Goal: Task Accomplishment & Management: Use online tool/utility

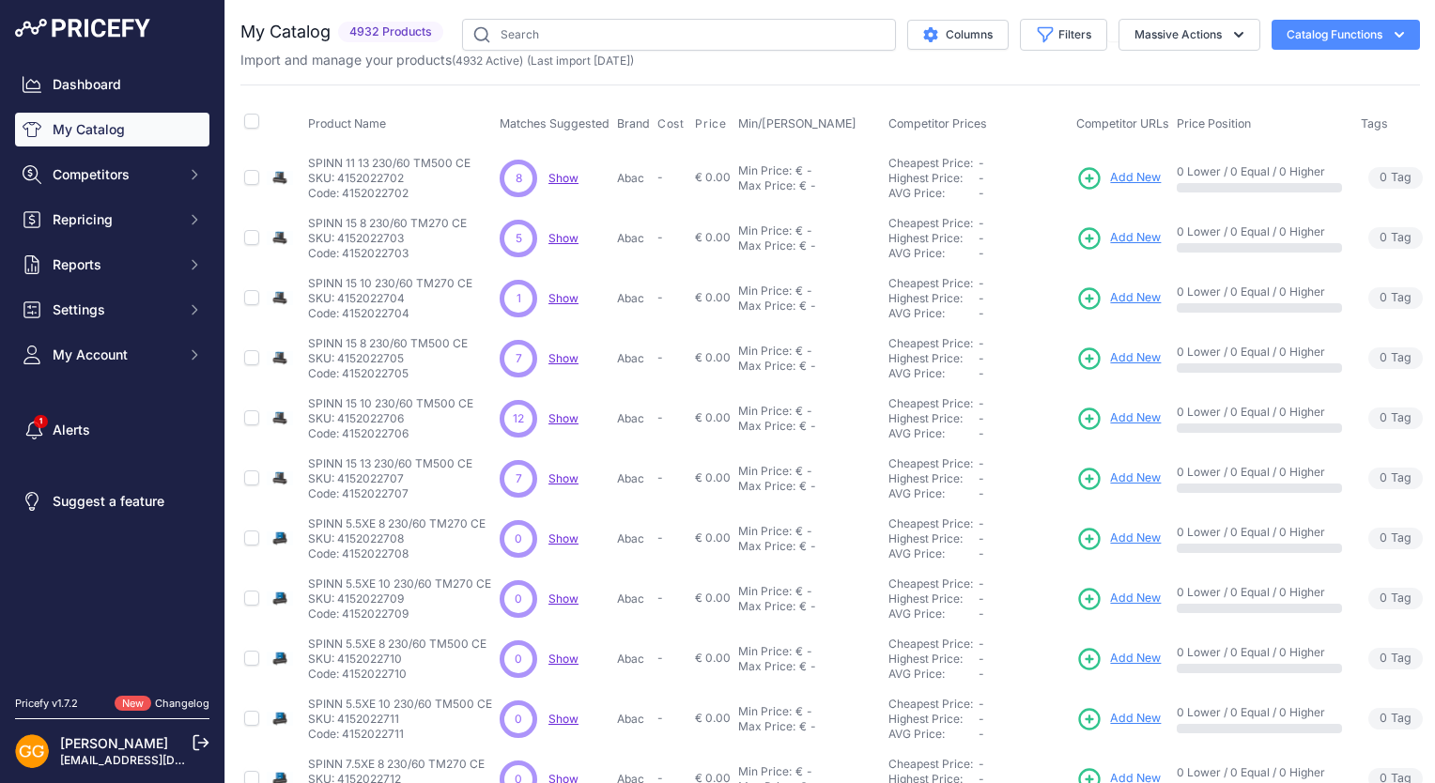
click at [556, 172] on span "Show" at bounding box center [564, 178] width 30 height 14
click at [560, 236] on span "Show" at bounding box center [564, 238] width 30 height 14
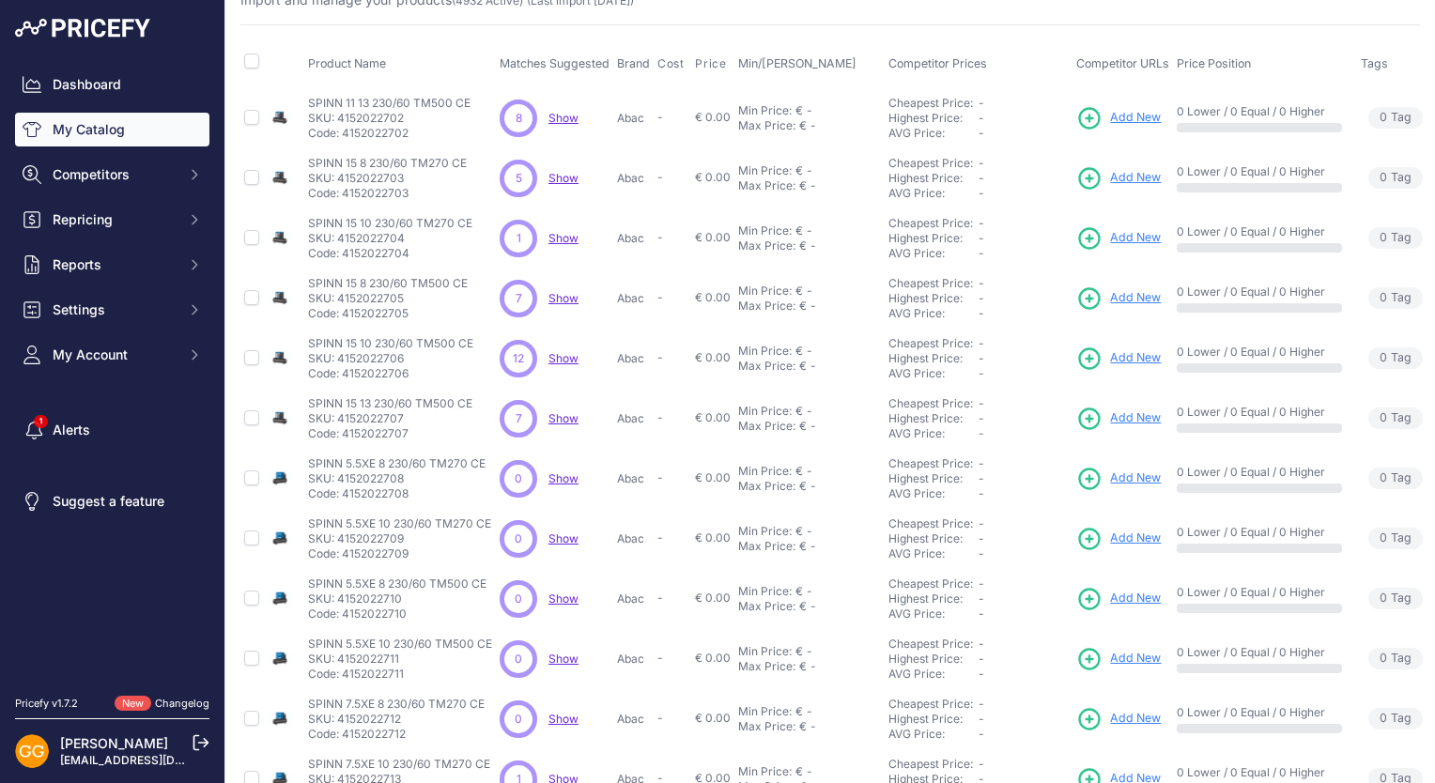
scroll to position [94, 0]
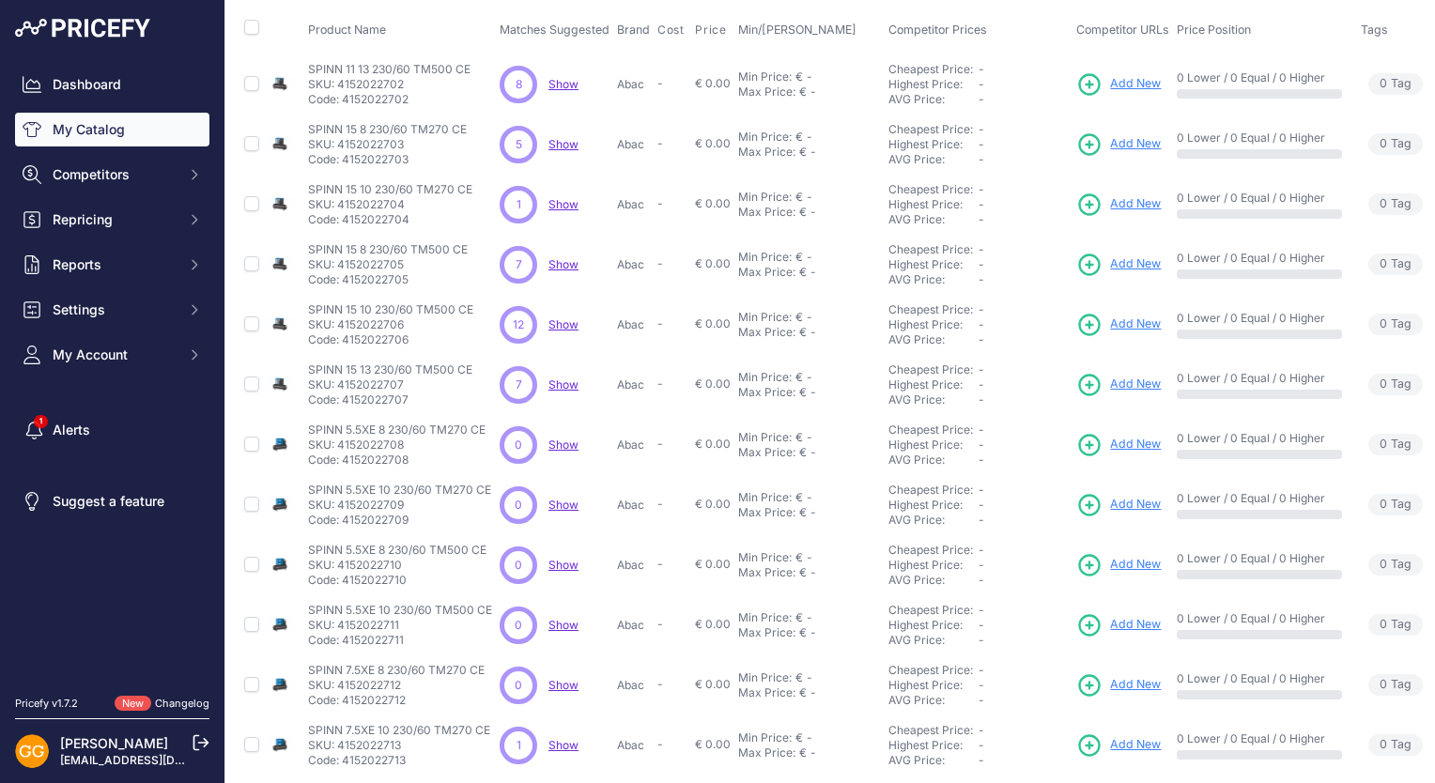
click at [567, 209] on span "Show" at bounding box center [564, 204] width 30 height 14
click at [560, 271] on div "7 7 Show Discovering..." at bounding box center [555, 265] width 110 height 38
click at [564, 265] on span "Show" at bounding box center [564, 264] width 30 height 14
click at [571, 327] on span "Show" at bounding box center [564, 325] width 30 height 14
click at [554, 381] on span "Show" at bounding box center [564, 385] width 30 height 14
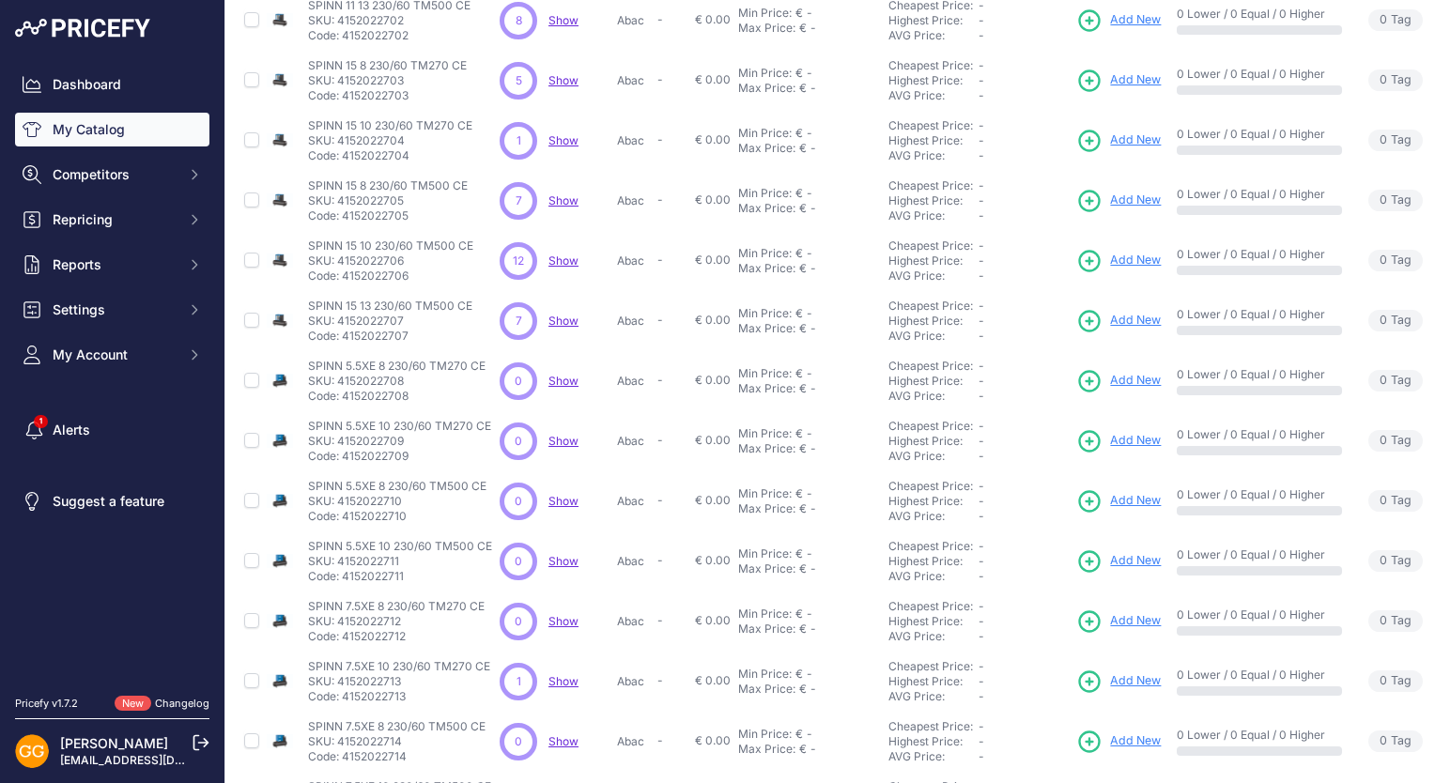
scroll to position [188, 0]
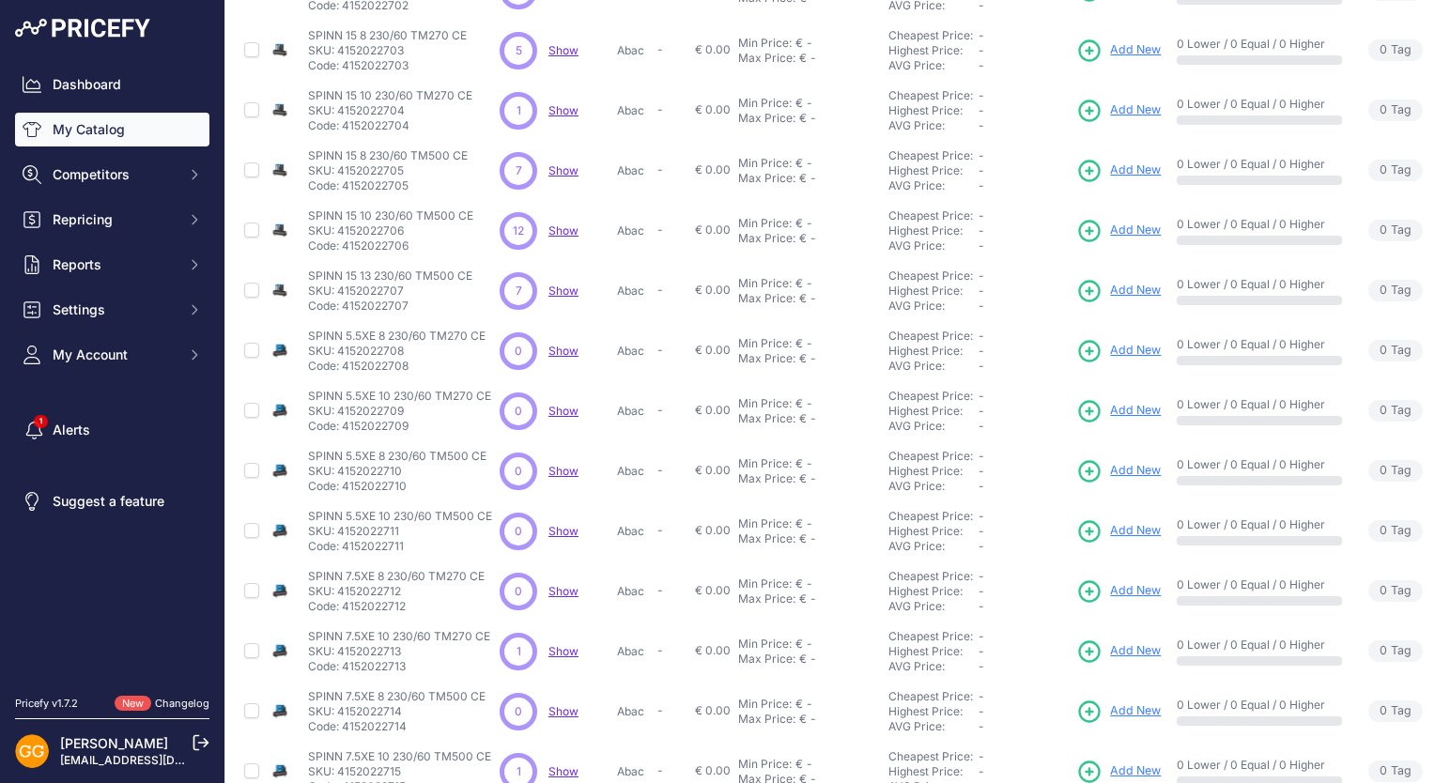
click at [554, 644] on span "Show" at bounding box center [564, 651] width 30 height 14
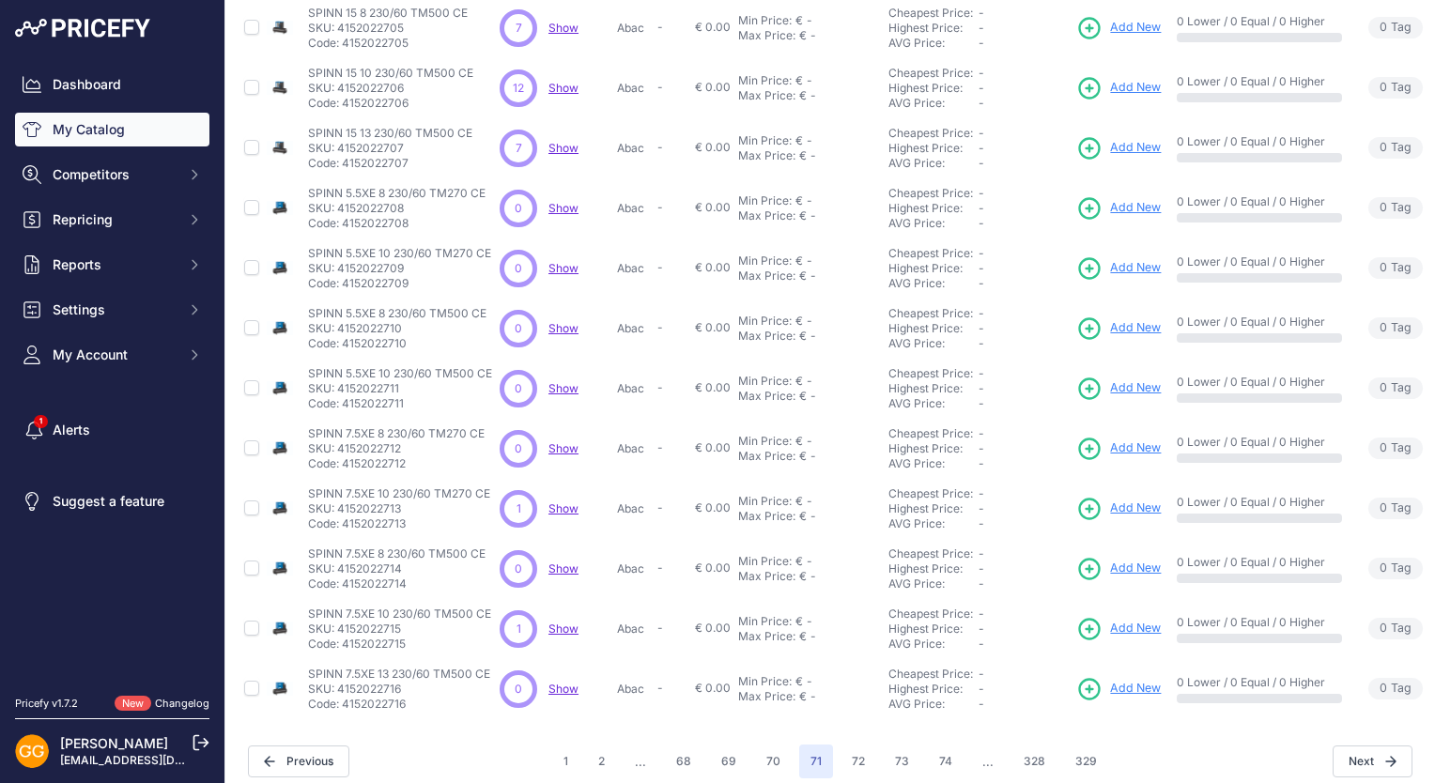
scroll to position [357, 0]
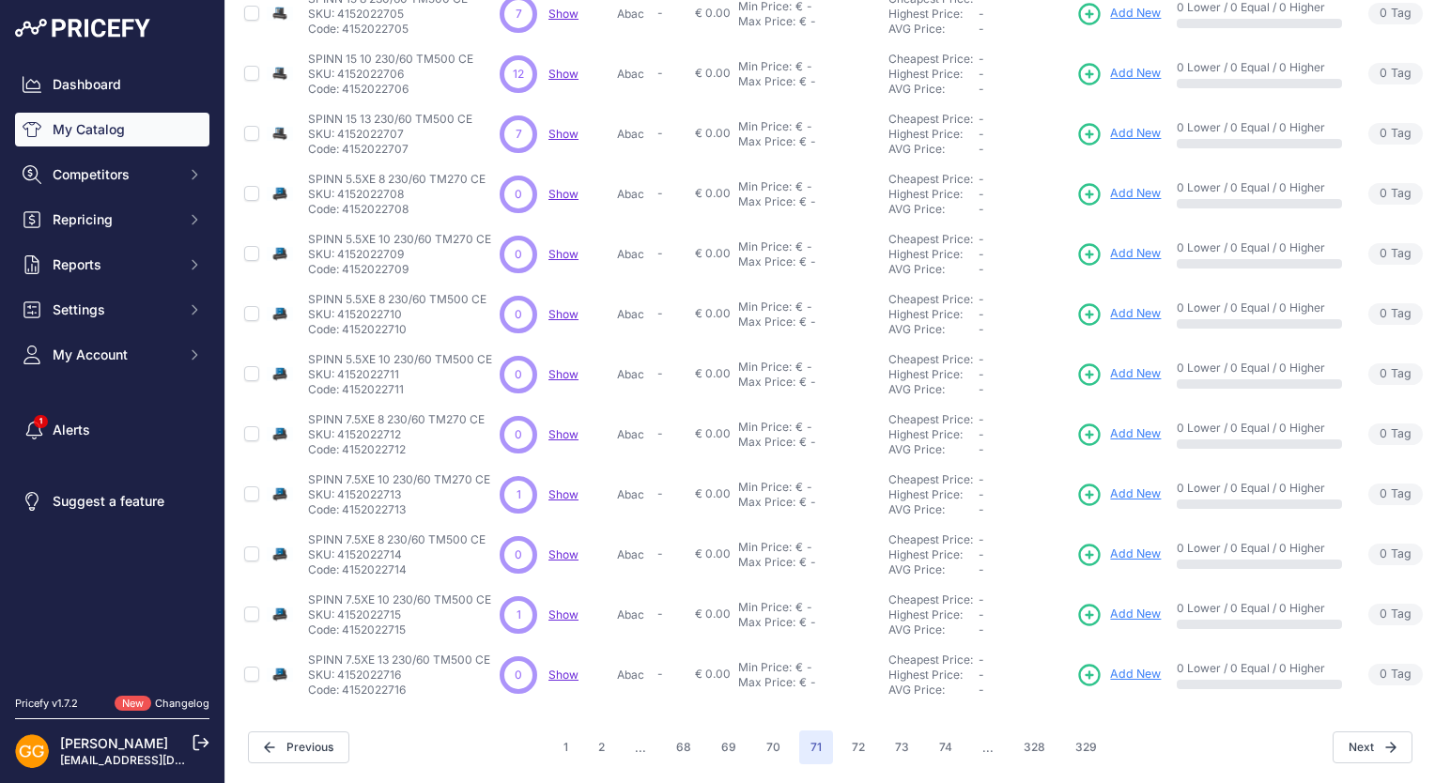
click at [564, 608] on span "Show" at bounding box center [564, 615] width 30 height 14
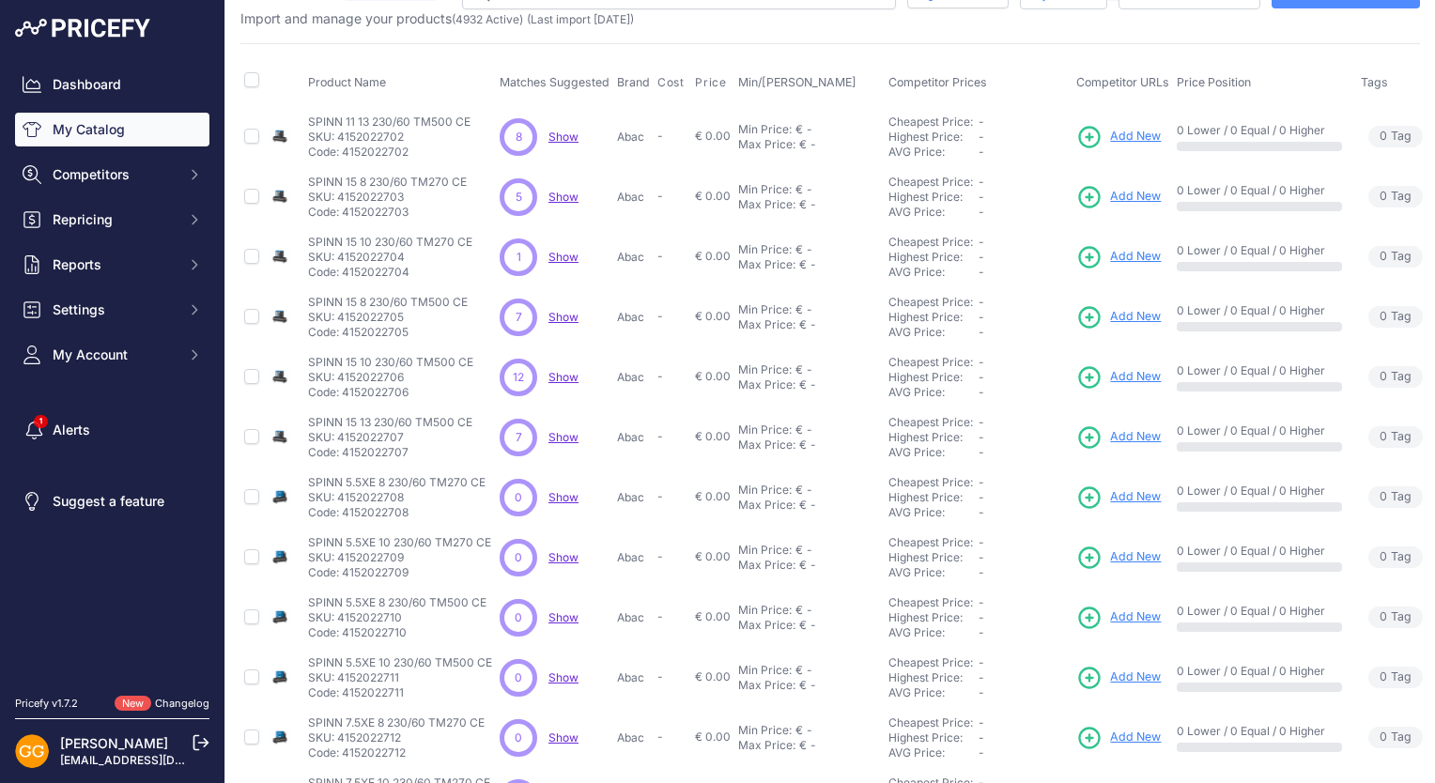
scroll to position [0, 0]
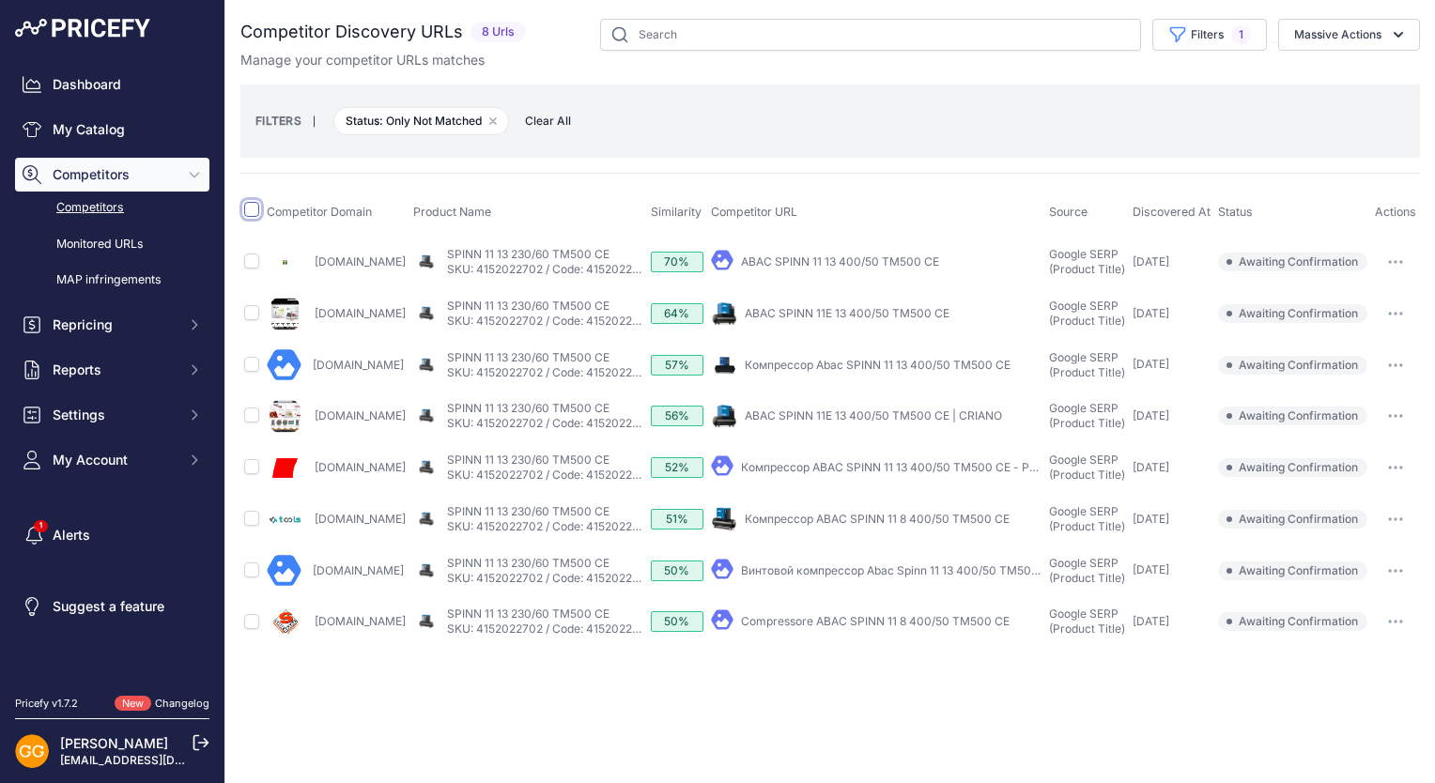
click at [254, 204] on input "checkbox" at bounding box center [251, 209] width 15 height 15
checkbox input "true"
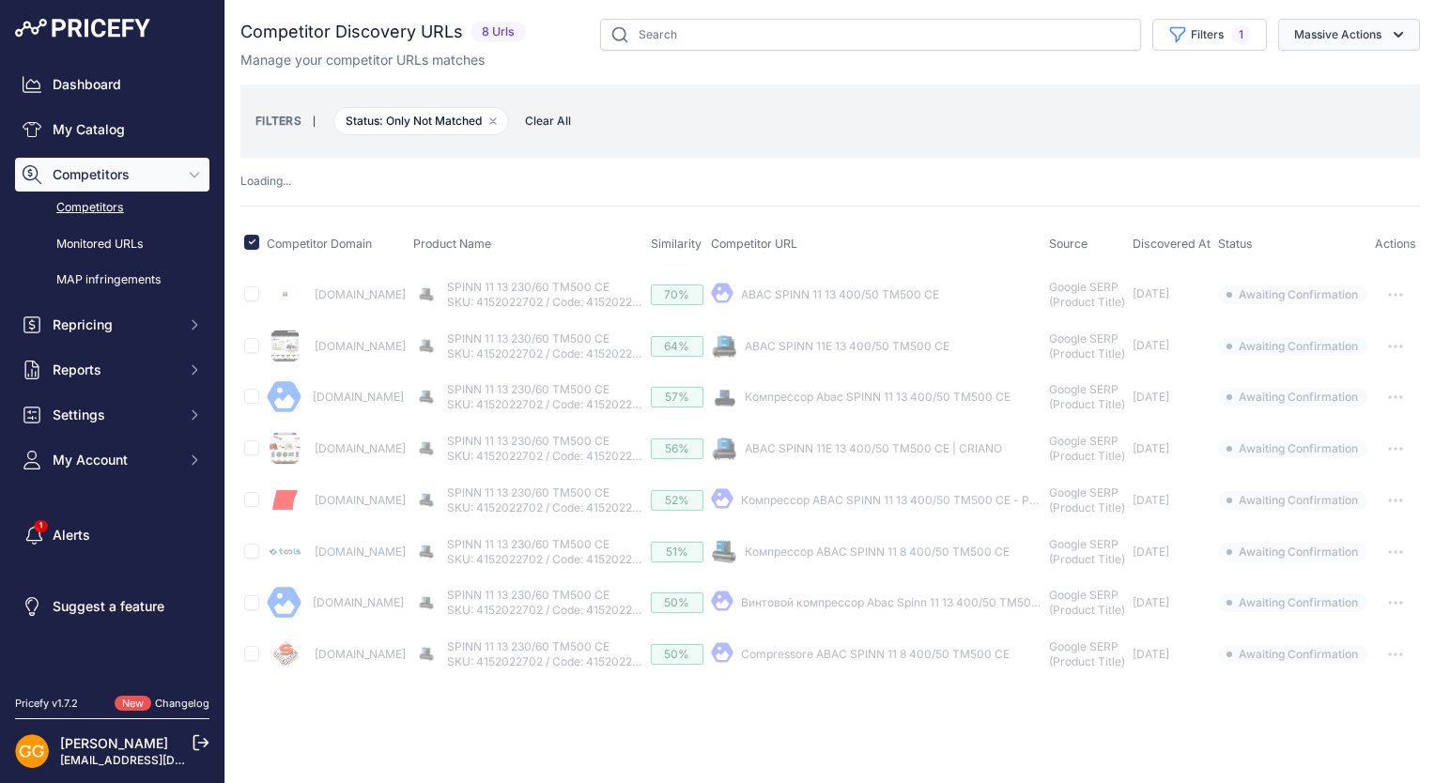
click at [1386, 38] on button "Massive Actions" at bounding box center [1349, 35] width 142 height 32
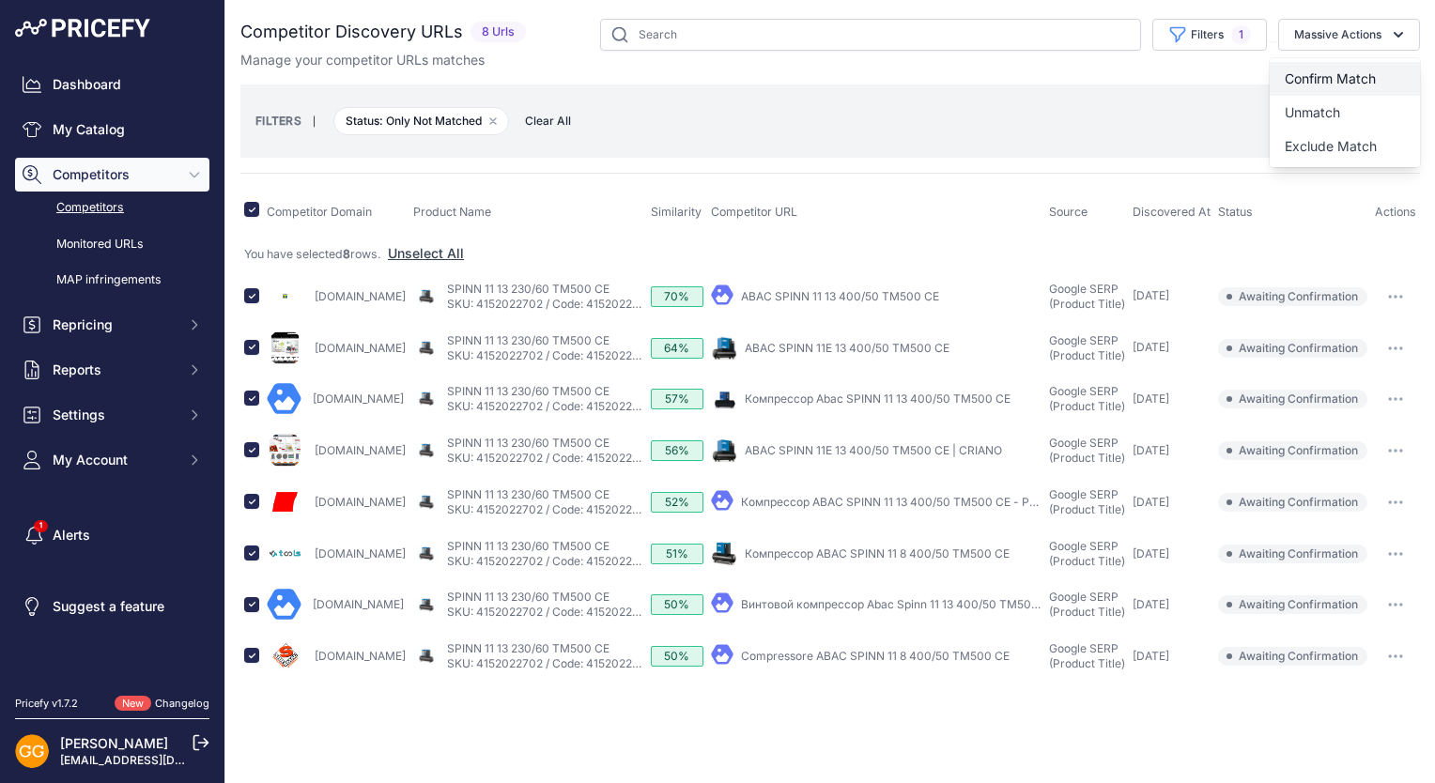
click at [1366, 73] on span "Confirm Match" at bounding box center [1330, 78] width 91 height 16
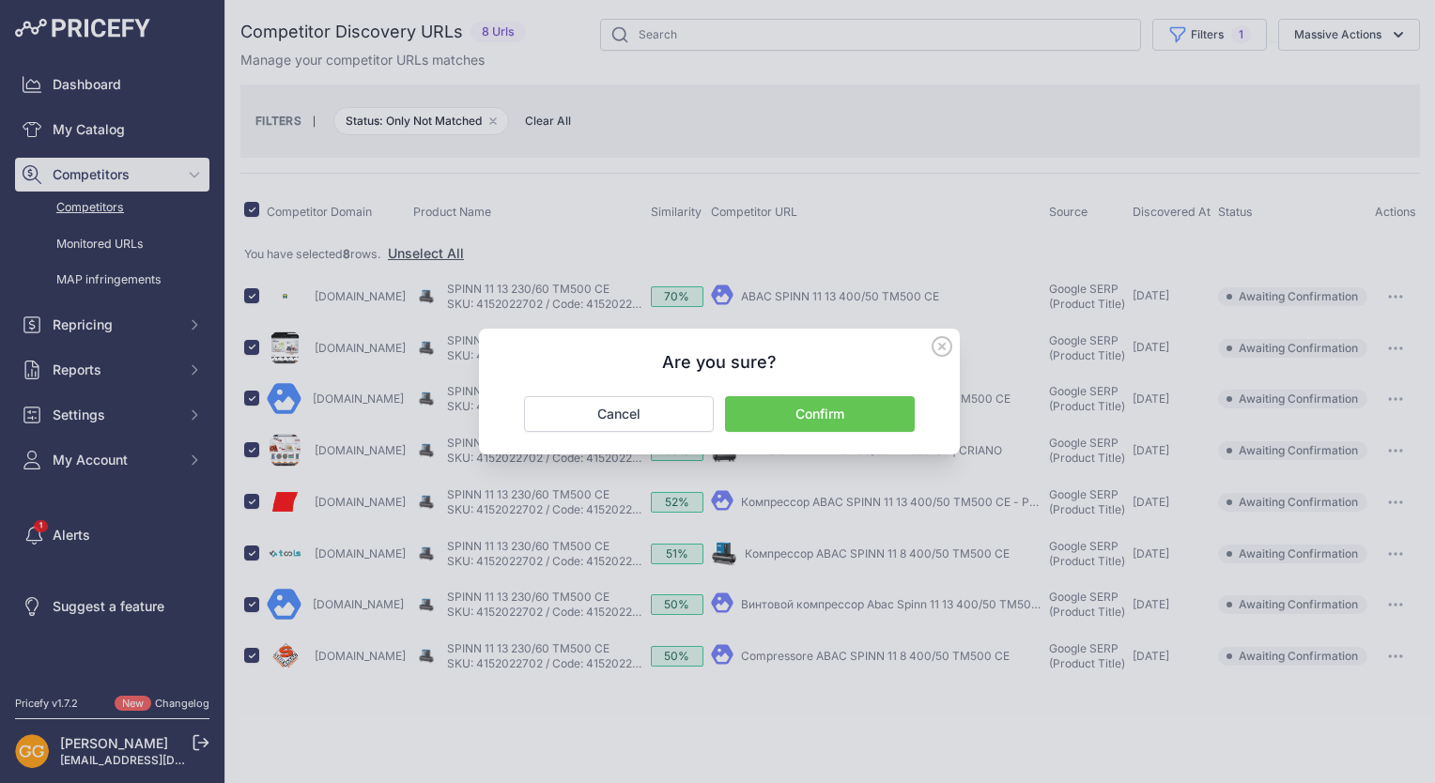
click at [887, 414] on button "Confirm" at bounding box center [820, 414] width 190 height 36
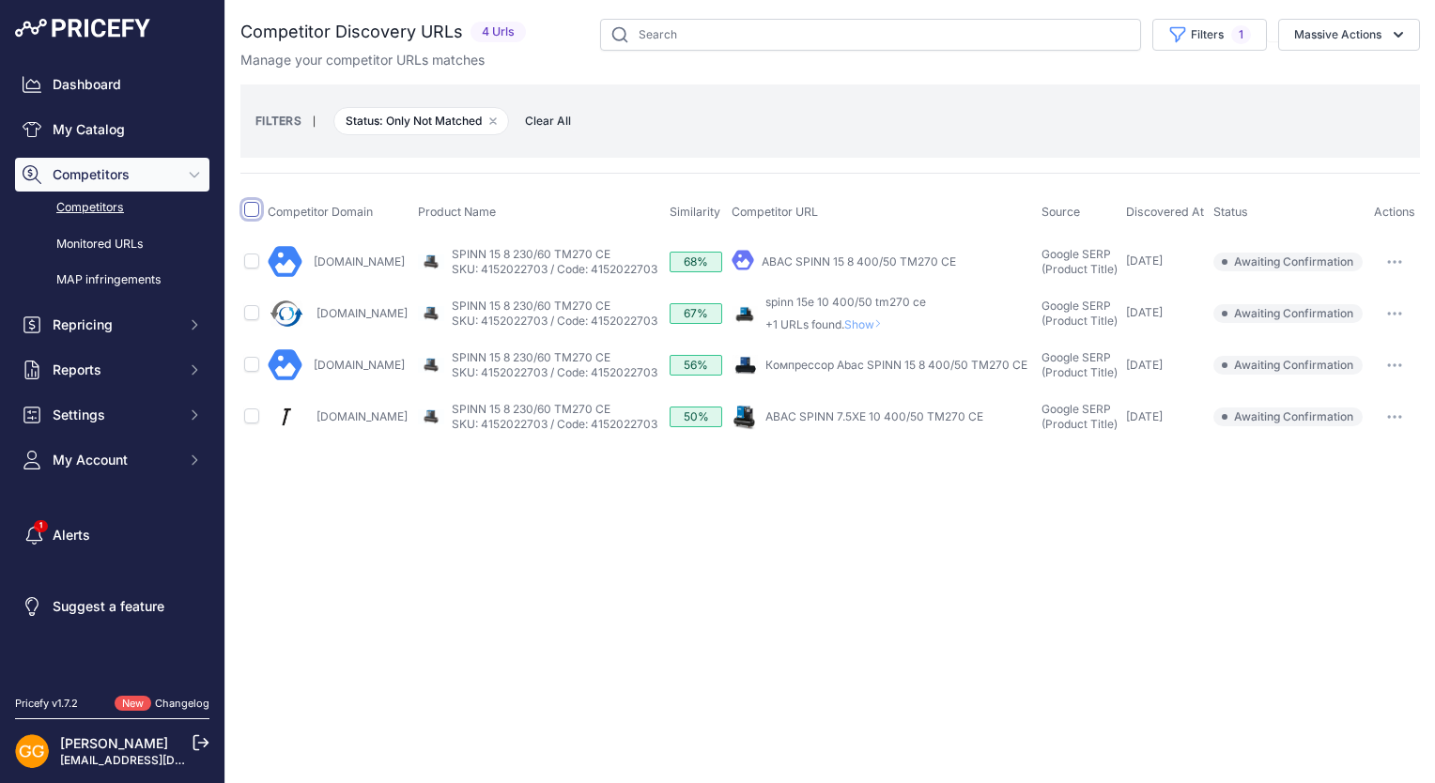
click at [256, 209] on input "checkbox" at bounding box center [251, 209] width 15 height 15
checkbox input "true"
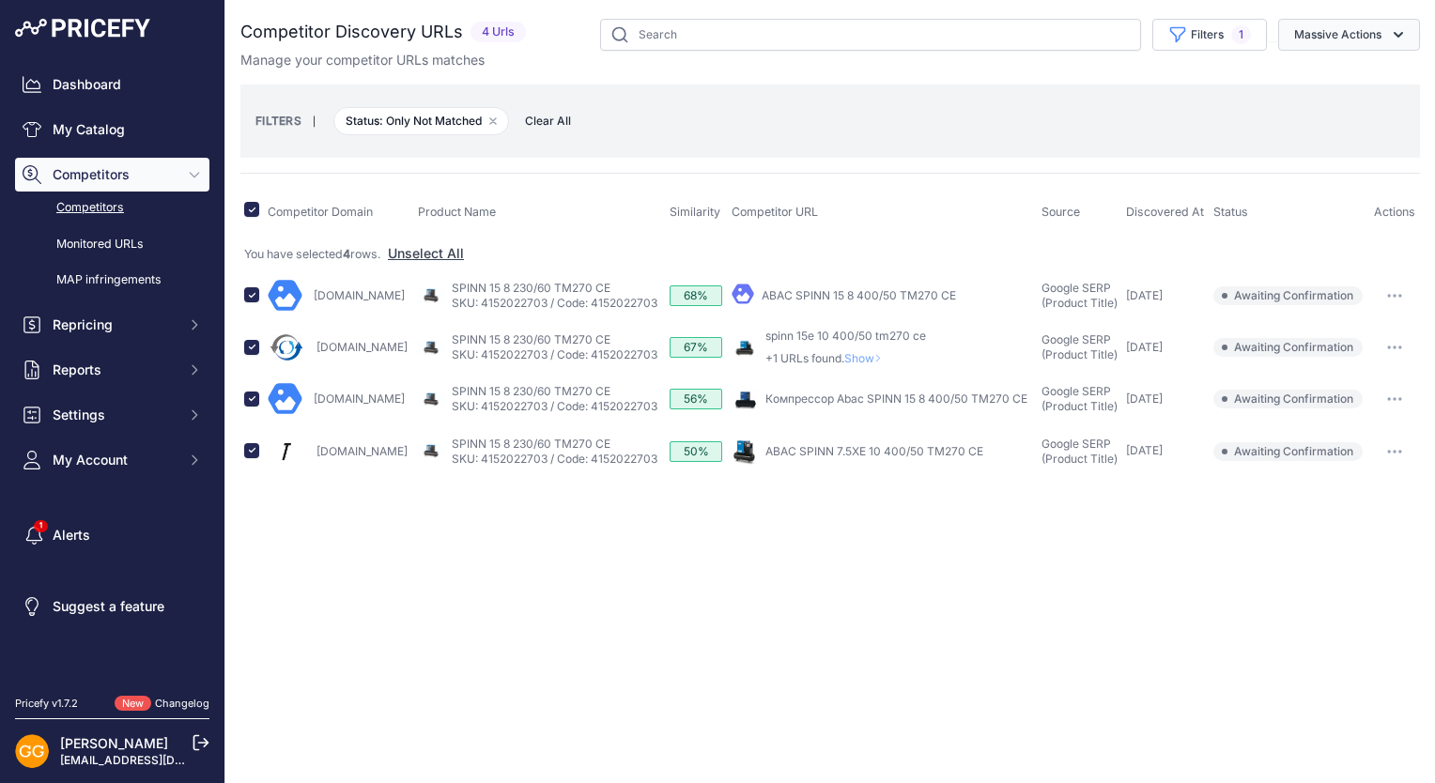
click at [1353, 39] on button "Massive Actions" at bounding box center [1349, 35] width 142 height 32
click at [1370, 71] on span "Confirm Match" at bounding box center [1330, 78] width 91 height 16
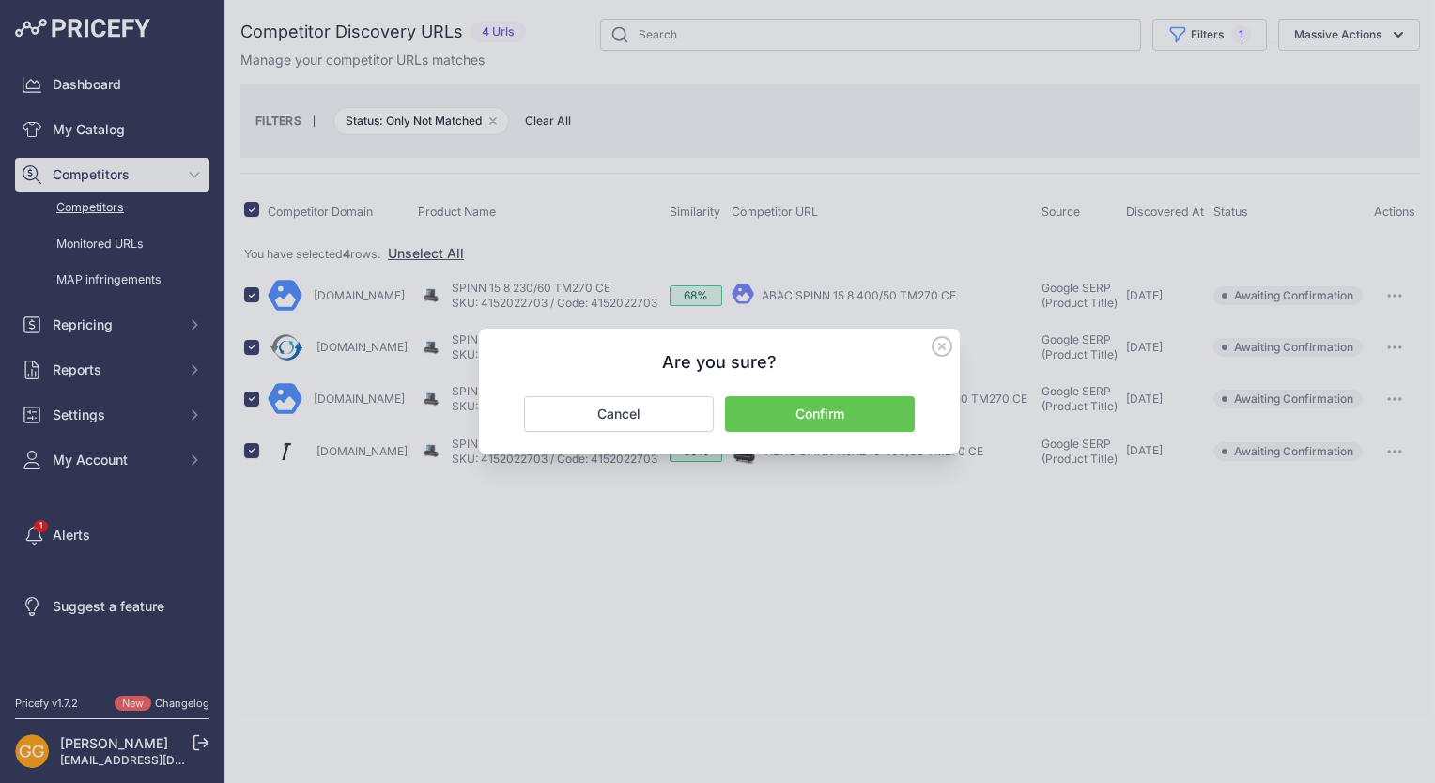
click at [829, 405] on button "Confirm" at bounding box center [820, 414] width 190 height 36
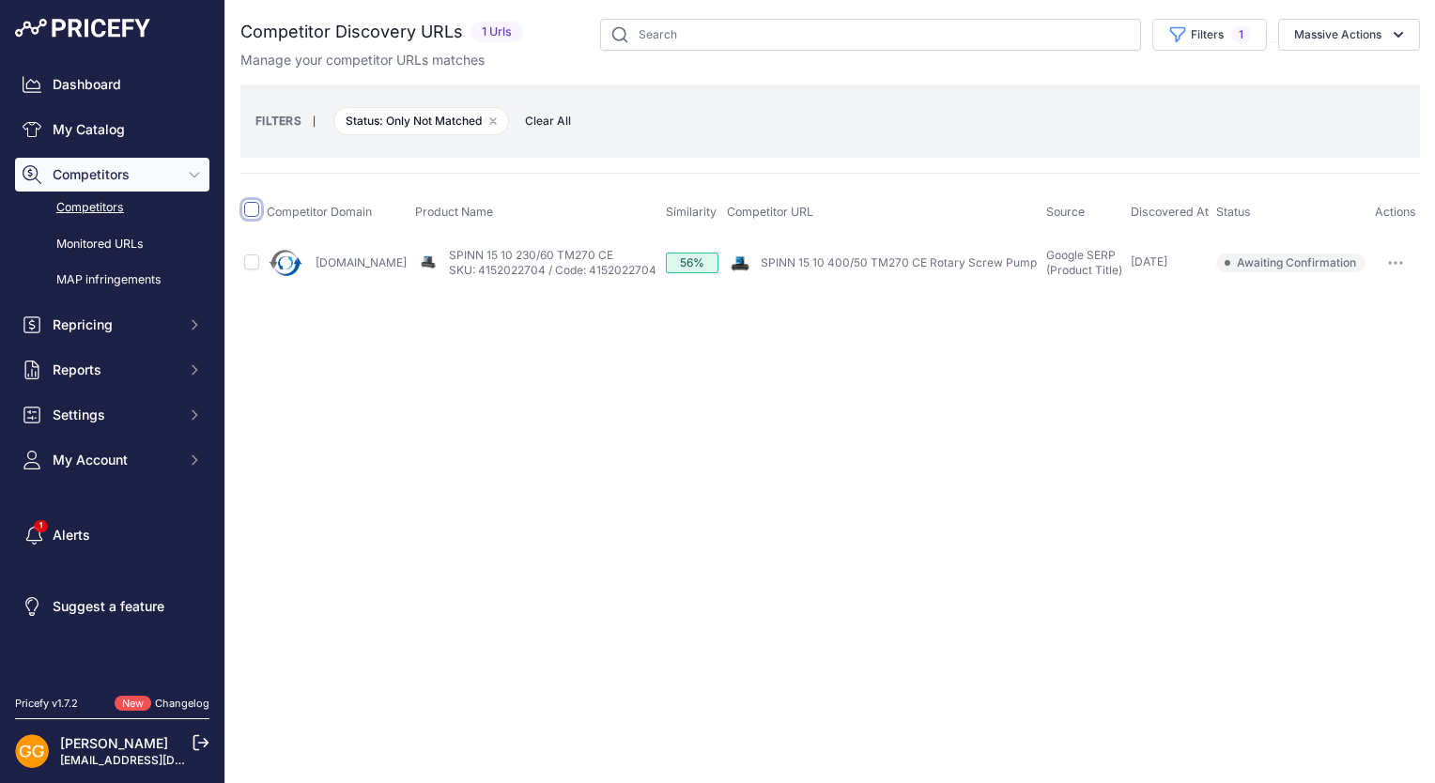
click at [256, 209] on input "checkbox" at bounding box center [251, 209] width 15 height 15
checkbox input "true"
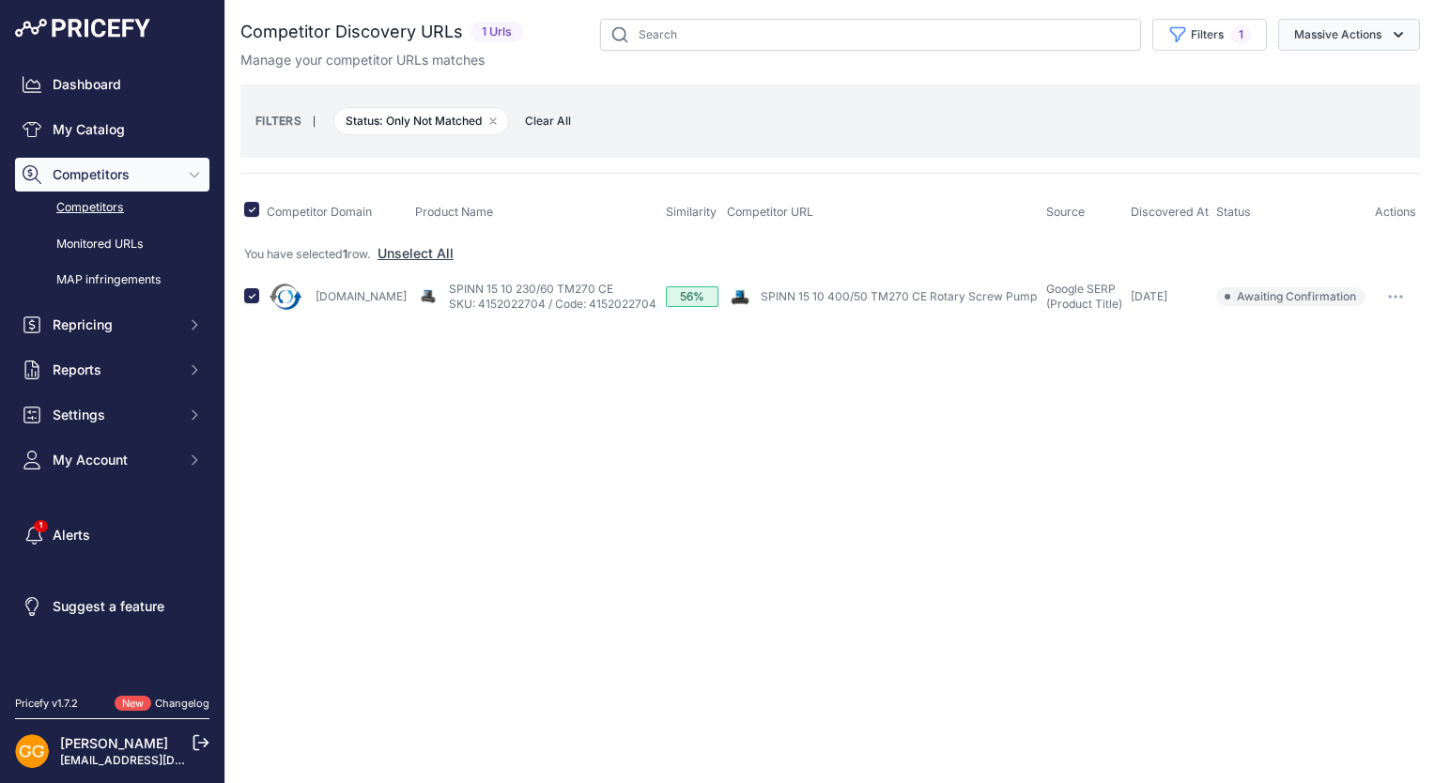
click at [1356, 39] on button "Massive Actions" at bounding box center [1349, 35] width 142 height 32
click at [1372, 77] on span "Confirm Match" at bounding box center [1330, 78] width 91 height 16
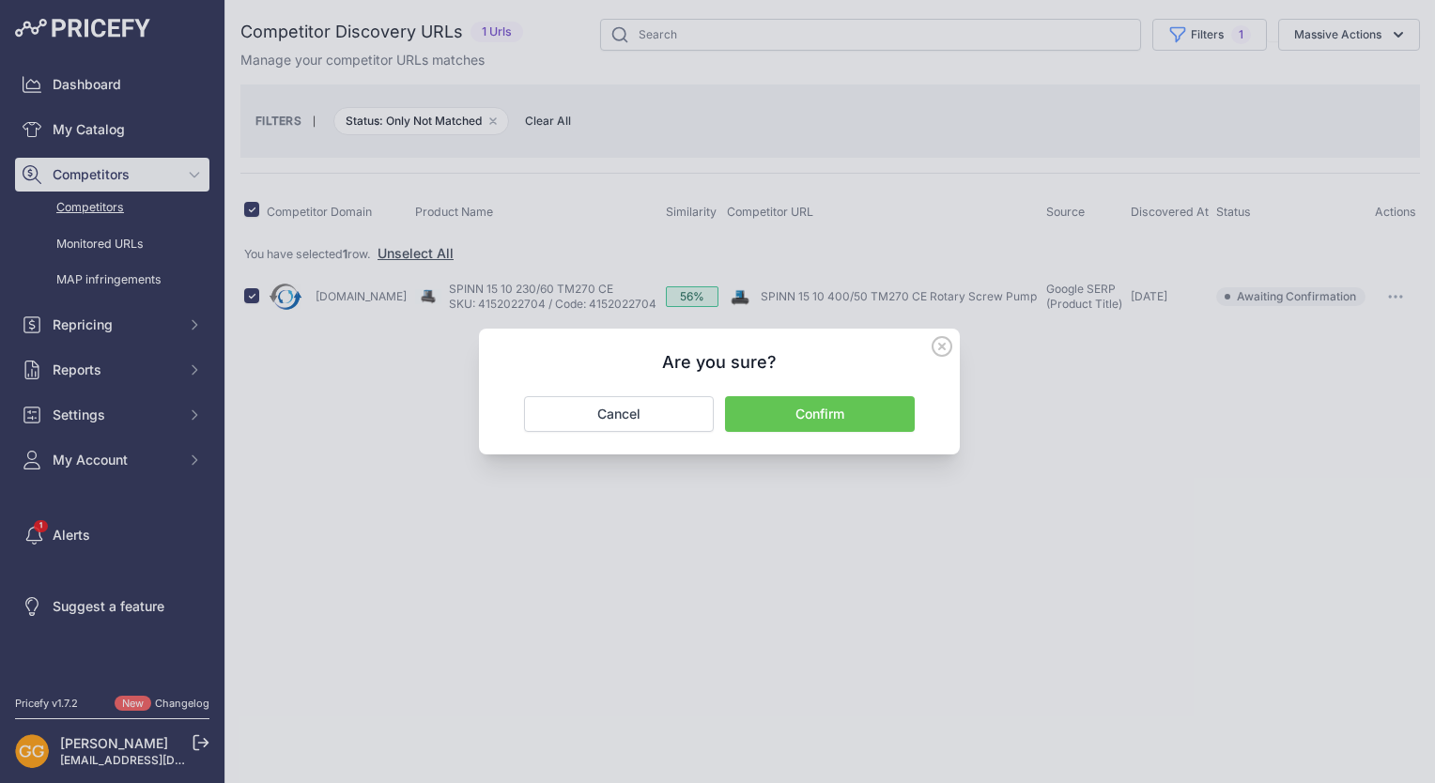
click at [879, 410] on button "Confirm" at bounding box center [820, 414] width 190 height 36
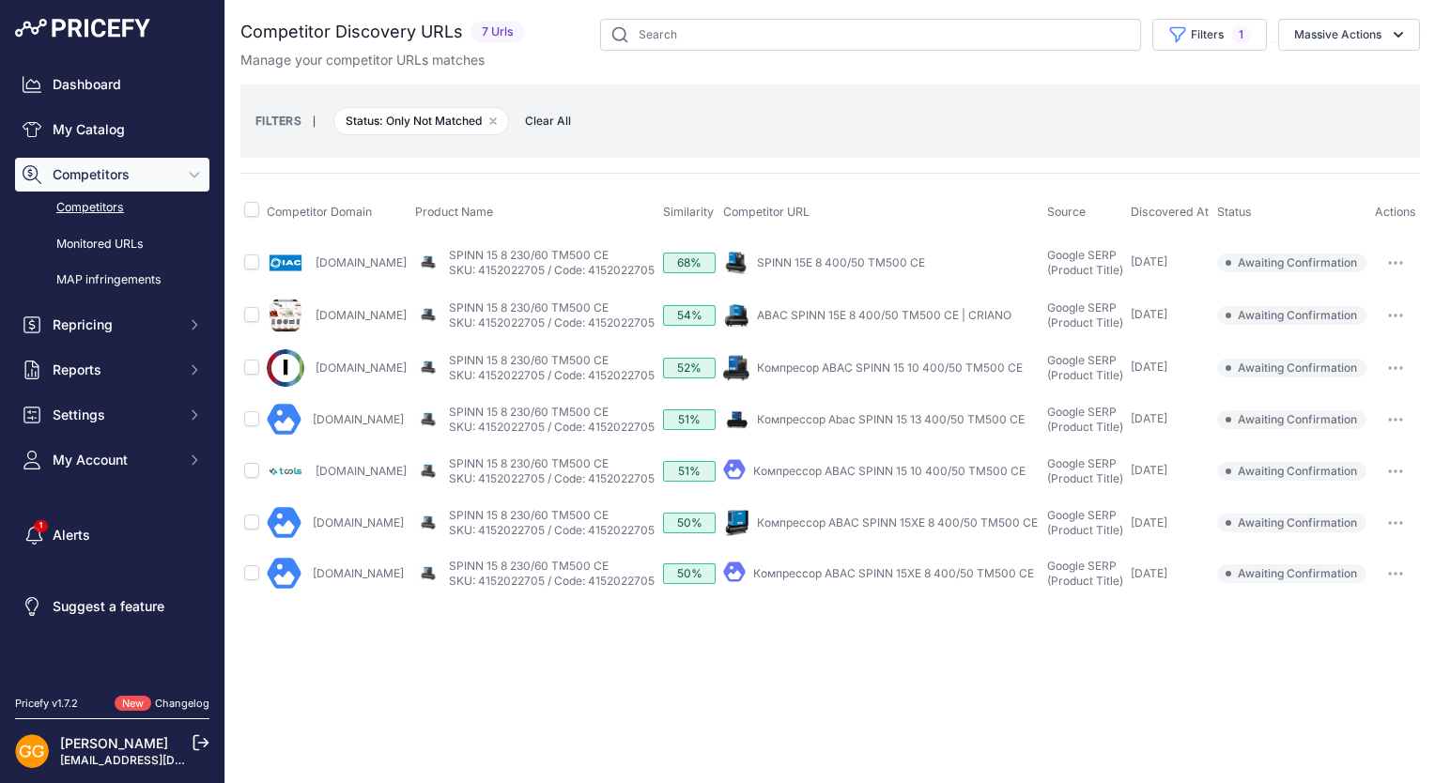
click at [243, 209] on th at bounding box center [251, 212] width 23 height 47
click at [253, 205] on input "checkbox" at bounding box center [251, 209] width 15 height 15
checkbox input "true"
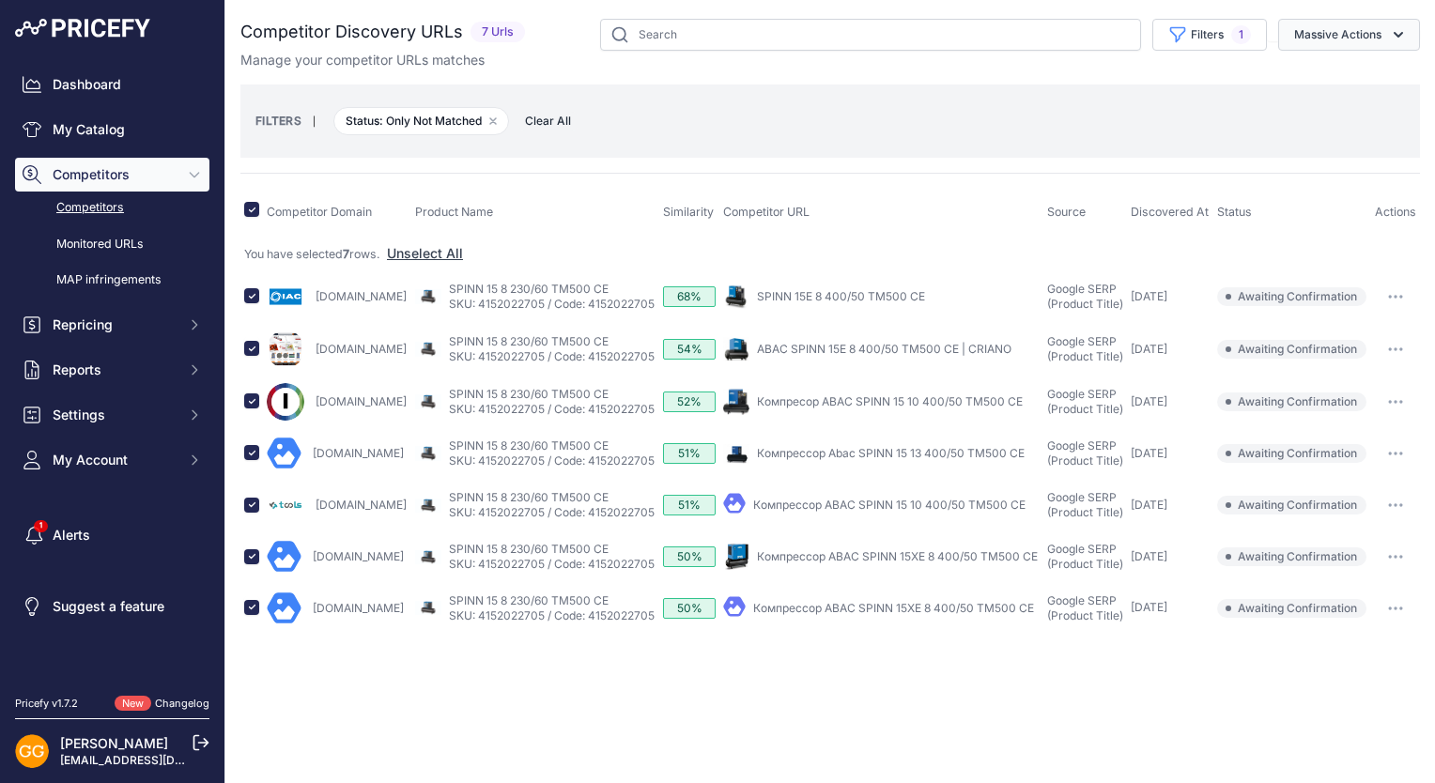
click at [1398, 37] on icon "button" at bounding box center [1398, 35] width 9 height 6
click at [1372, 71] on span "Confirm Match" at bounding box center [1330, 78] width 91 height 16
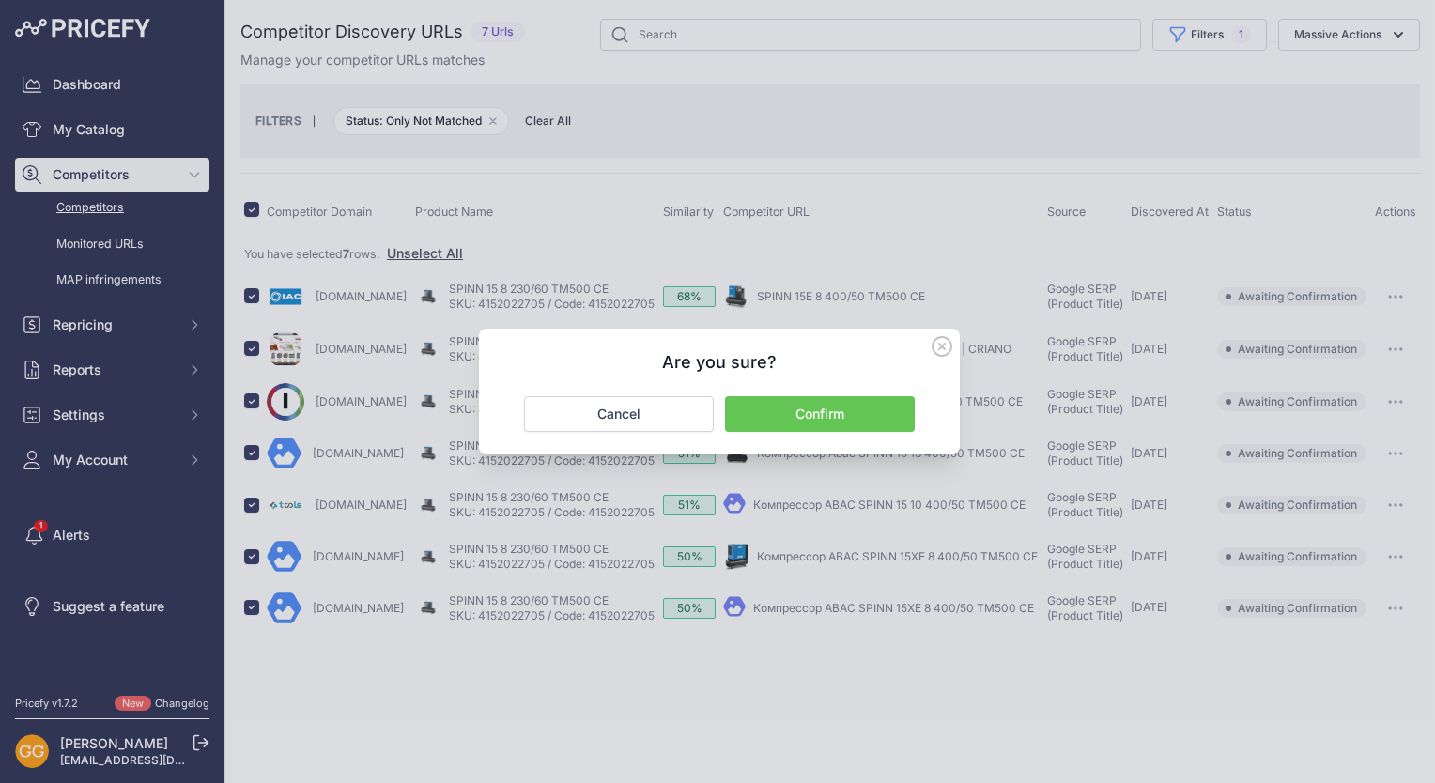
click at [815, 412] on button "Confirm" at bounding box center [820, 414] width 190 height 36
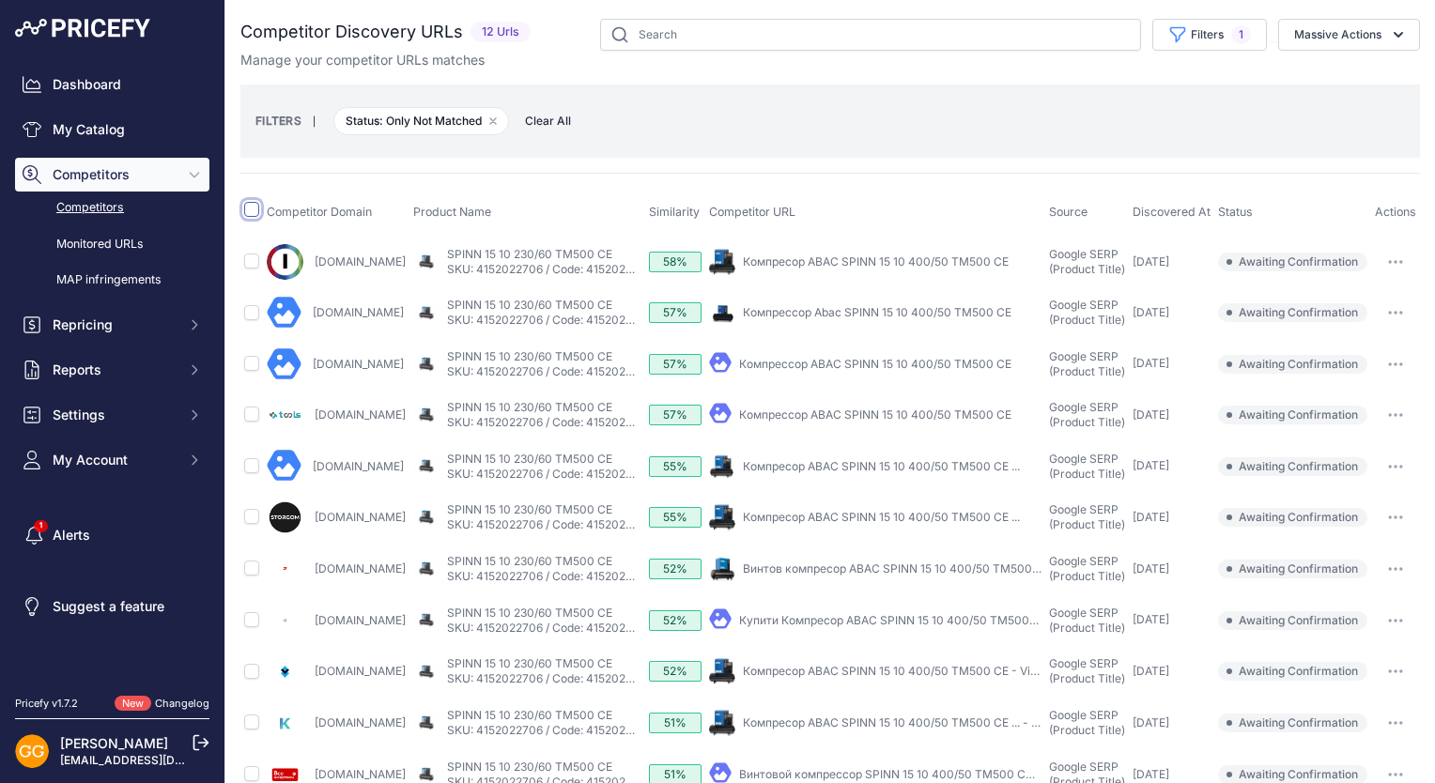
click at [255, 207] on input "checkbox" at bounding box center [251, 209] width 15 height 15
checkbox input "true"
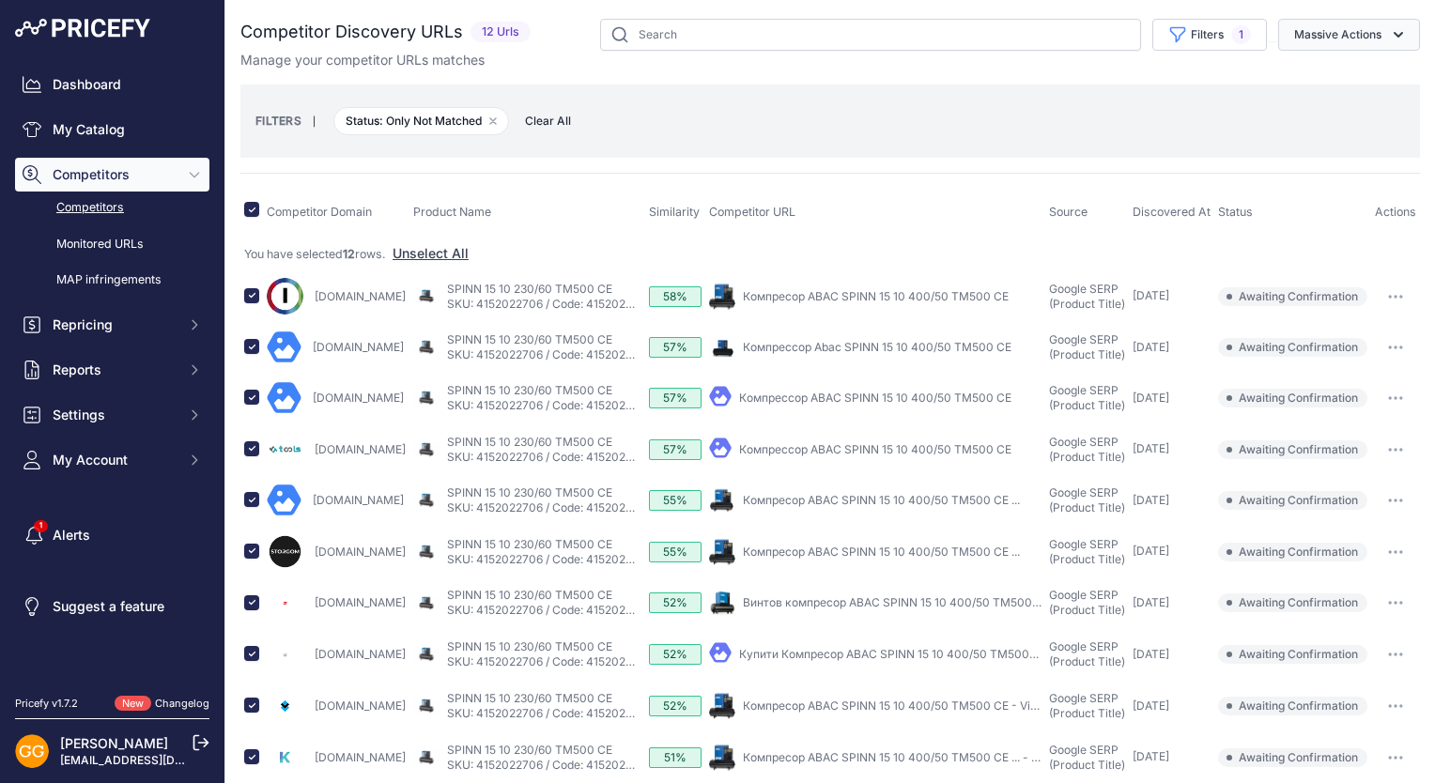
click at [1392, 28] on icon "button" at bounding box center [1398, 34] width 19 height 19
drag, startPoint x: 1359, startPoint y: 77, endPoint x: 1334, endPoint y: 105, distance: 37.9
click at [1359, 77] on span "Confirm Match" at bounding box center [1330, 78] width 91 height 16
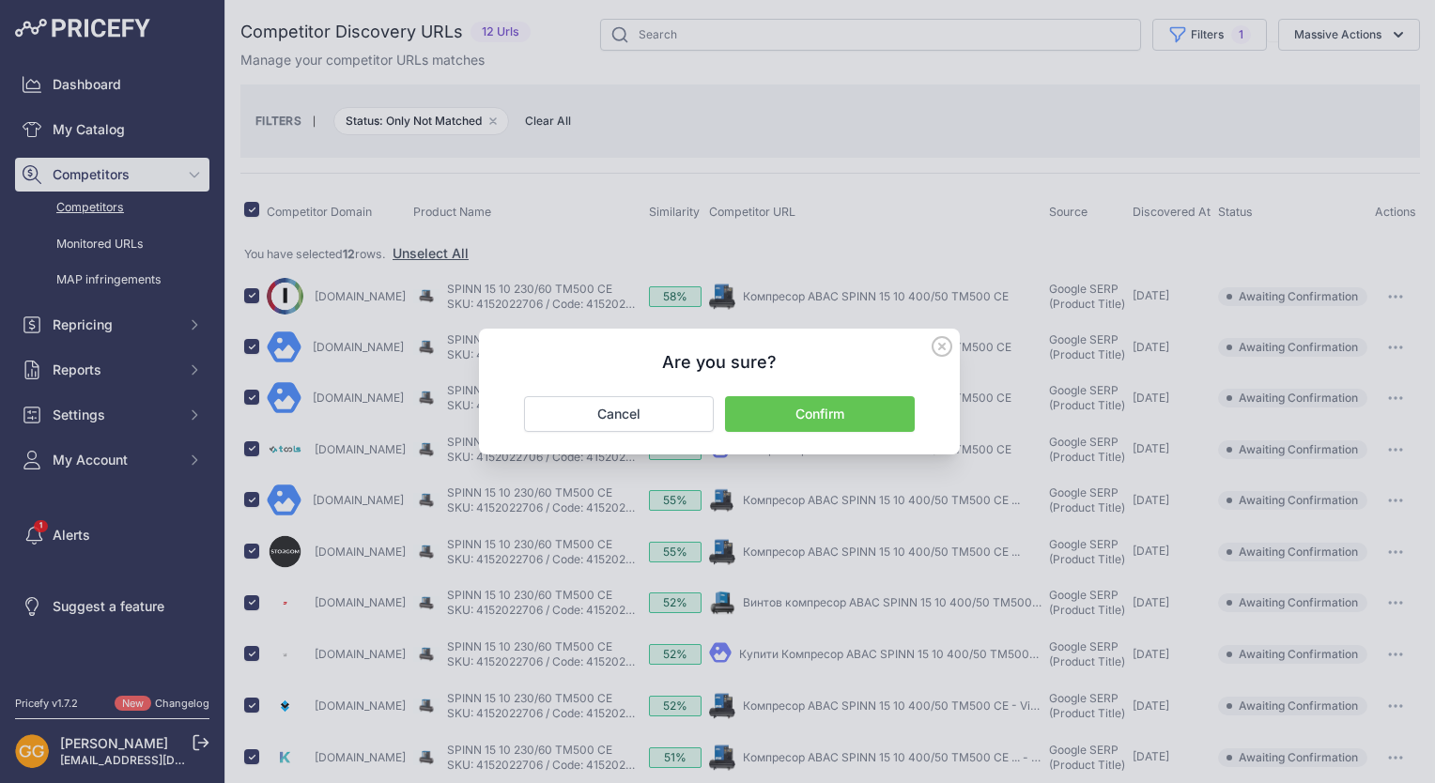
click at [817, 406] on button "Confirm" at bounding box center [820, 414] width 190 height 36
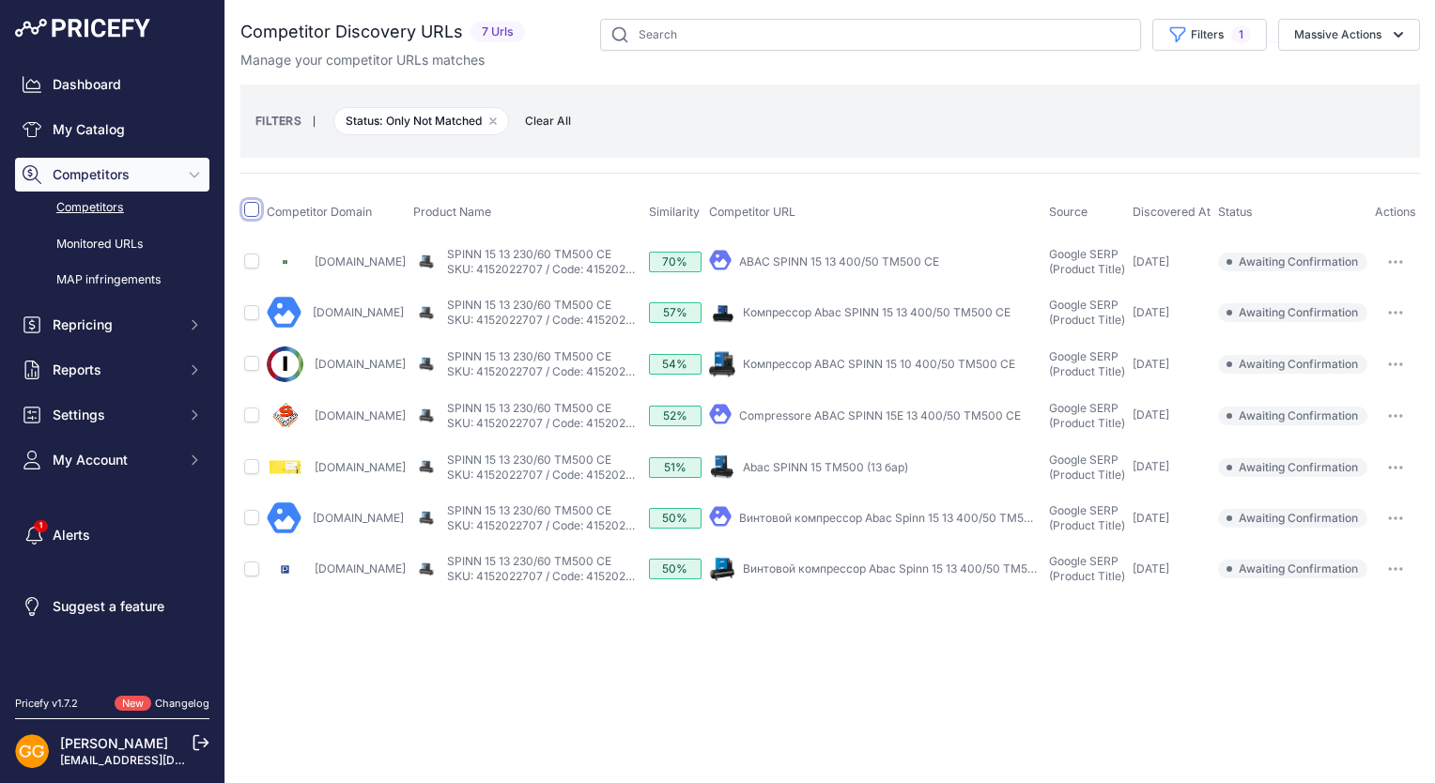
click at [254, 205] on input "checkbox" at bounding box center [251, 209] width 15 height 15
checkbox input "true"
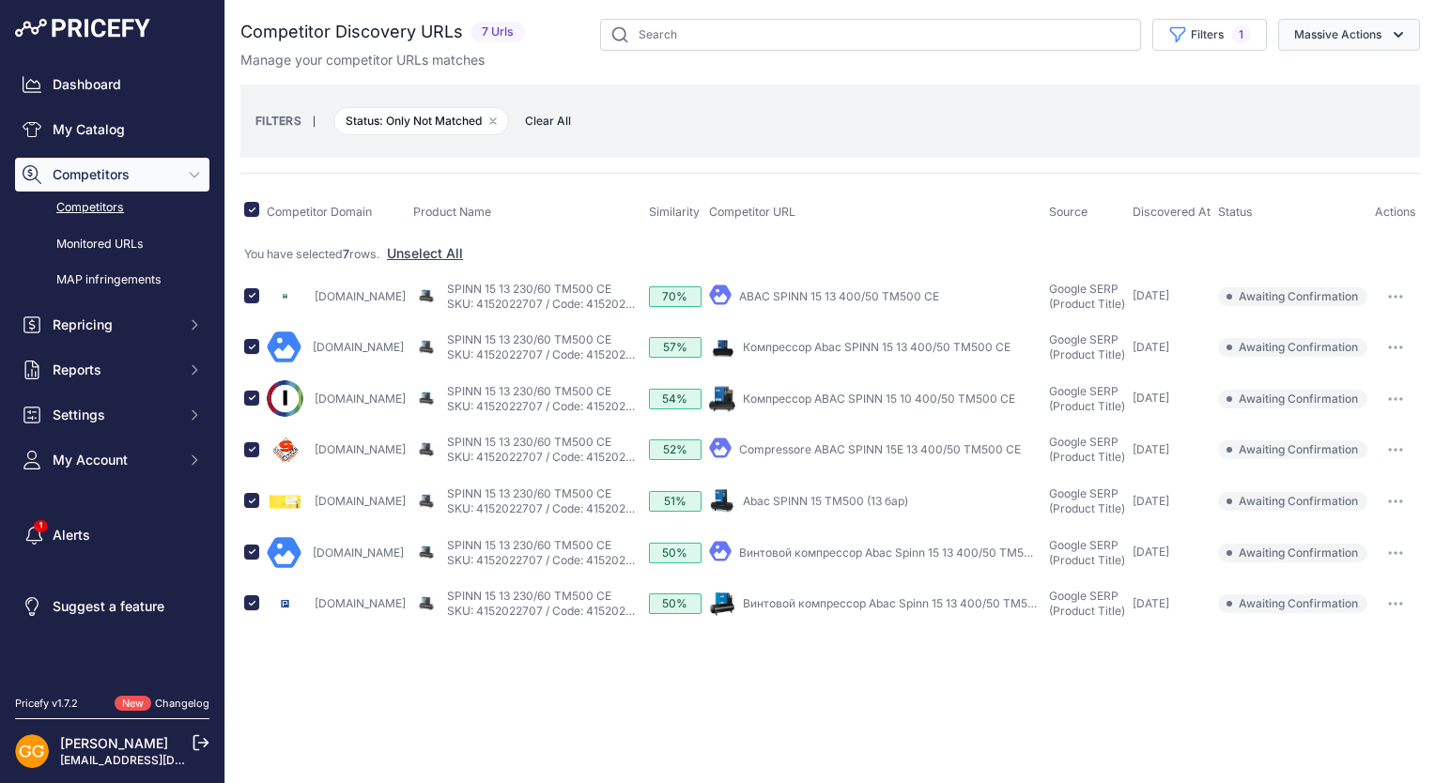
click at [1348, 39] on button "Massive Actions" at bounding box center [1349, 35] width 142 height 32
click at [1333, 78] on span "Confirm Match" at bounding box center [1330, 78] width 91 height 16
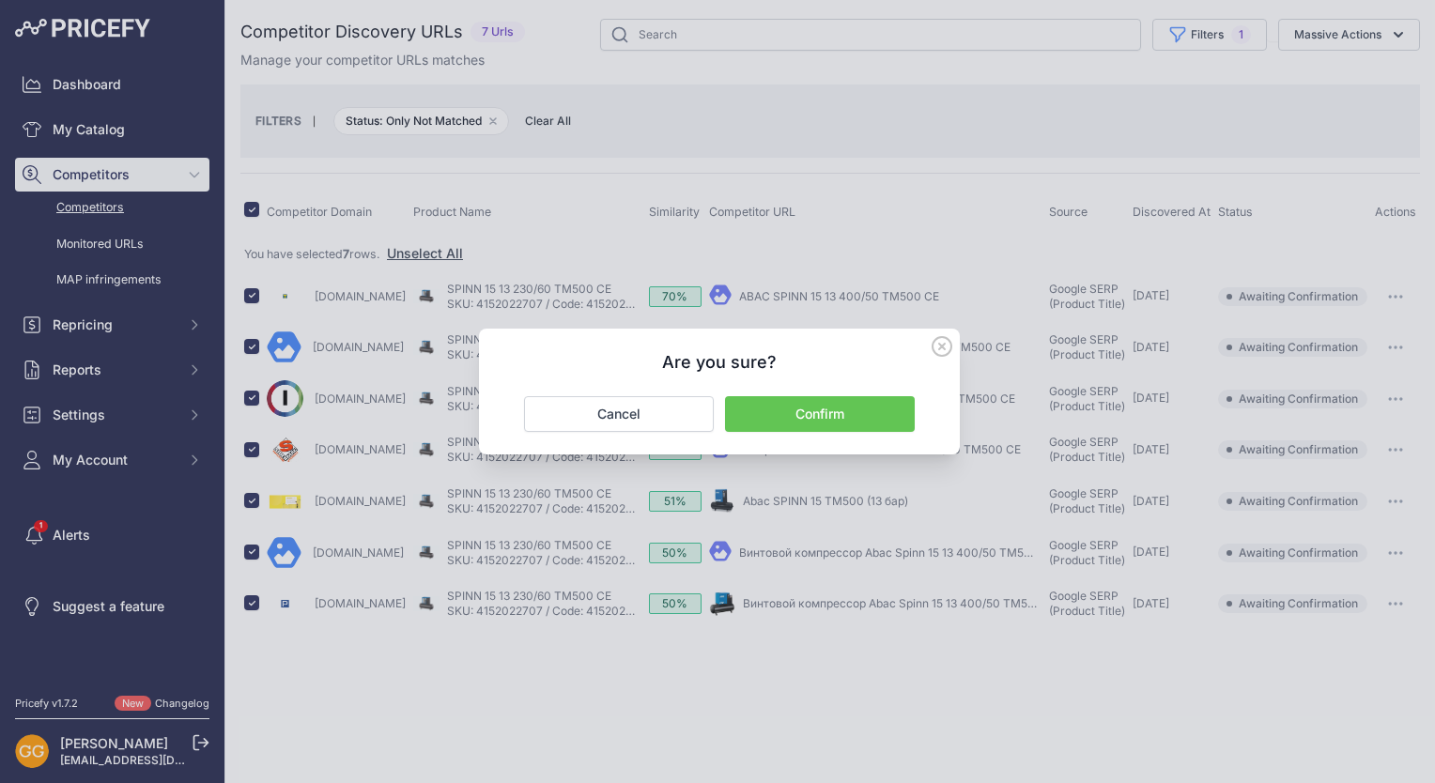
click at [878, 405] on button "Confirm" at bounding box center [820, 414] width 190 height 36
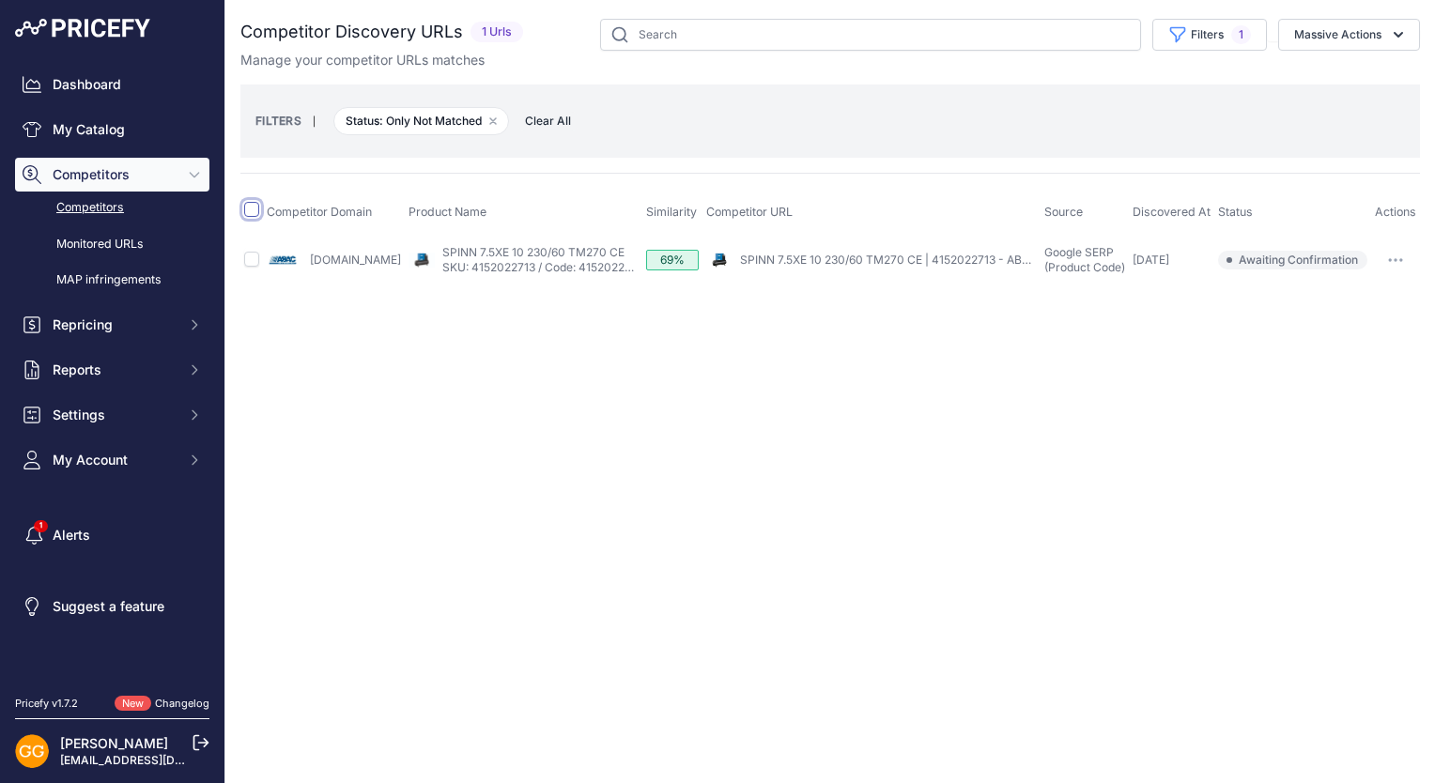
click at [256, 214] on input "checkbox" at bounding box center [251, 209] width 15 height 15
checkbox input "true"
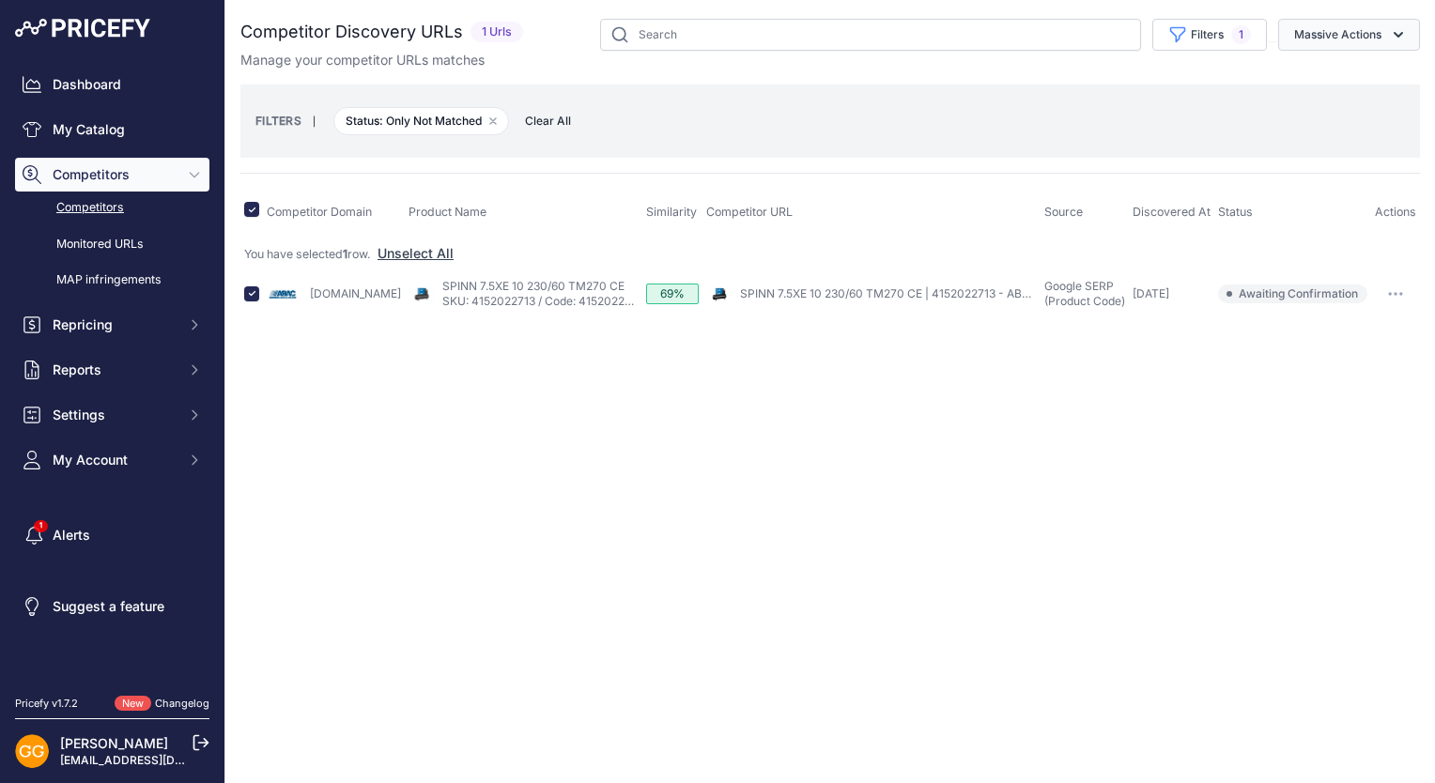
click at [1390, 36] on icon "button" at bounding box center [1398, 34] width 19 height 19
click at [1372, 72] on span "Confirm Match" at bounding box center [1330, 78] width 91 height 16
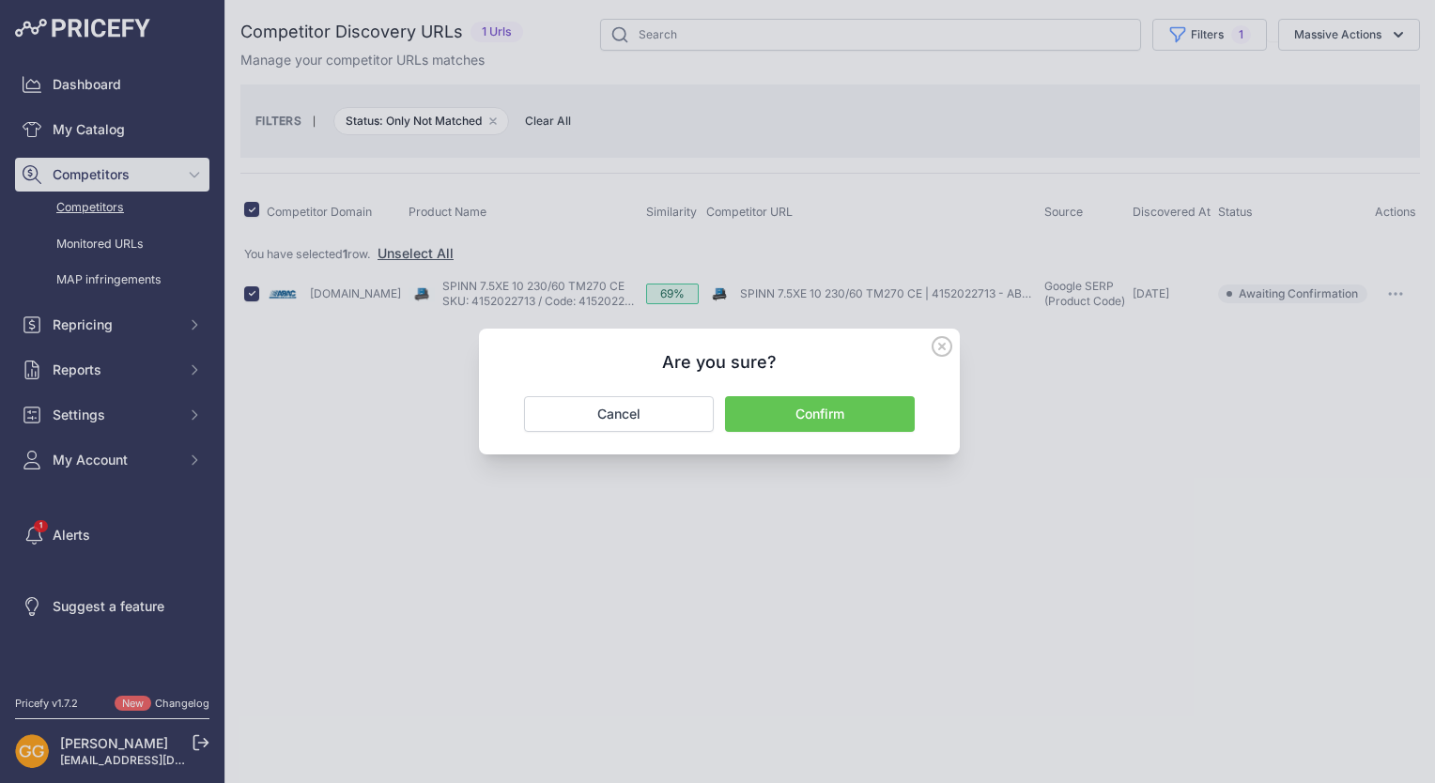
click at [830, 419] on button "Confirm" at bounding box center [820, 414] width 190 height 36
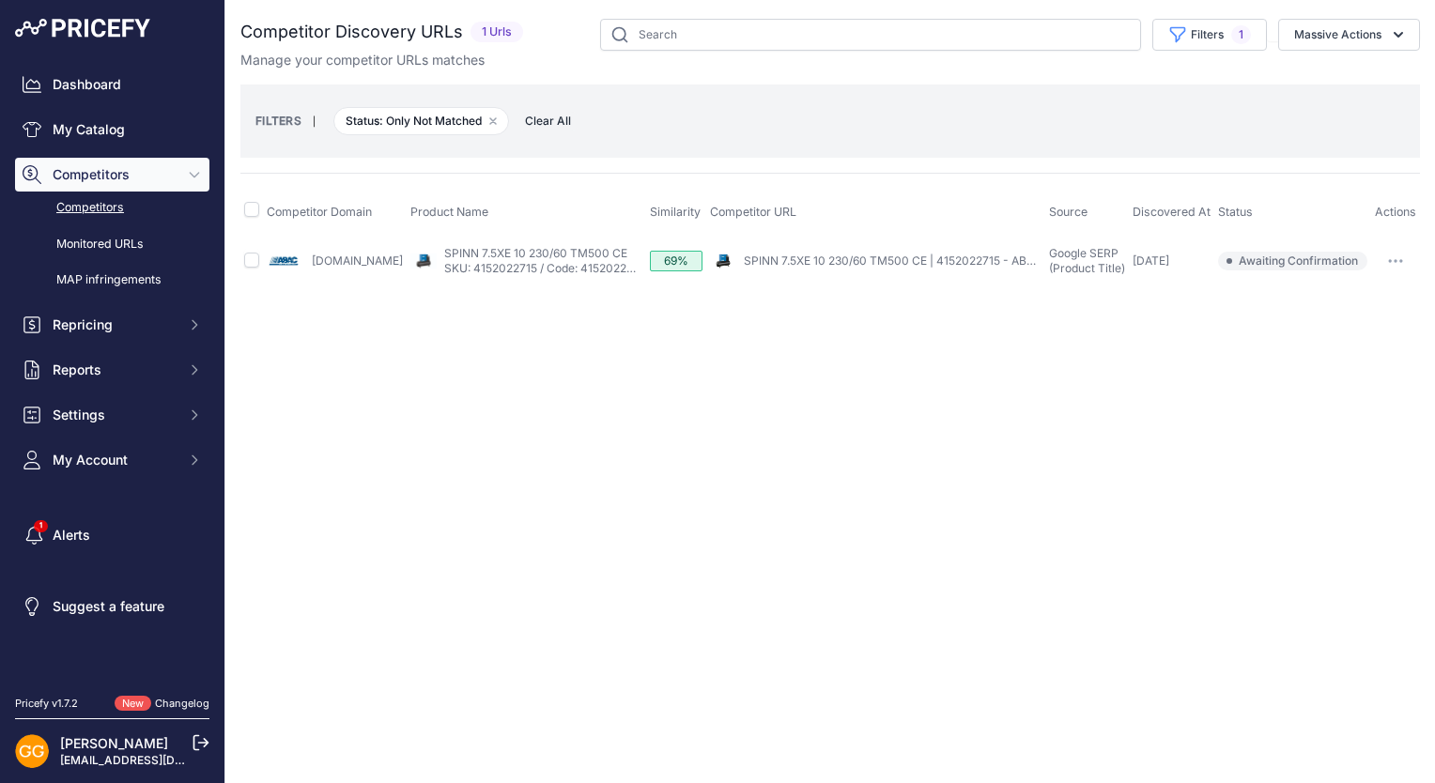
click at [259, 209] on th at bounding box center [251, 212] width 23 height 47
click at [255, 209] on input "checkbox" at bounding box center [251, 209] width 15 height 15
checkbox input "true"
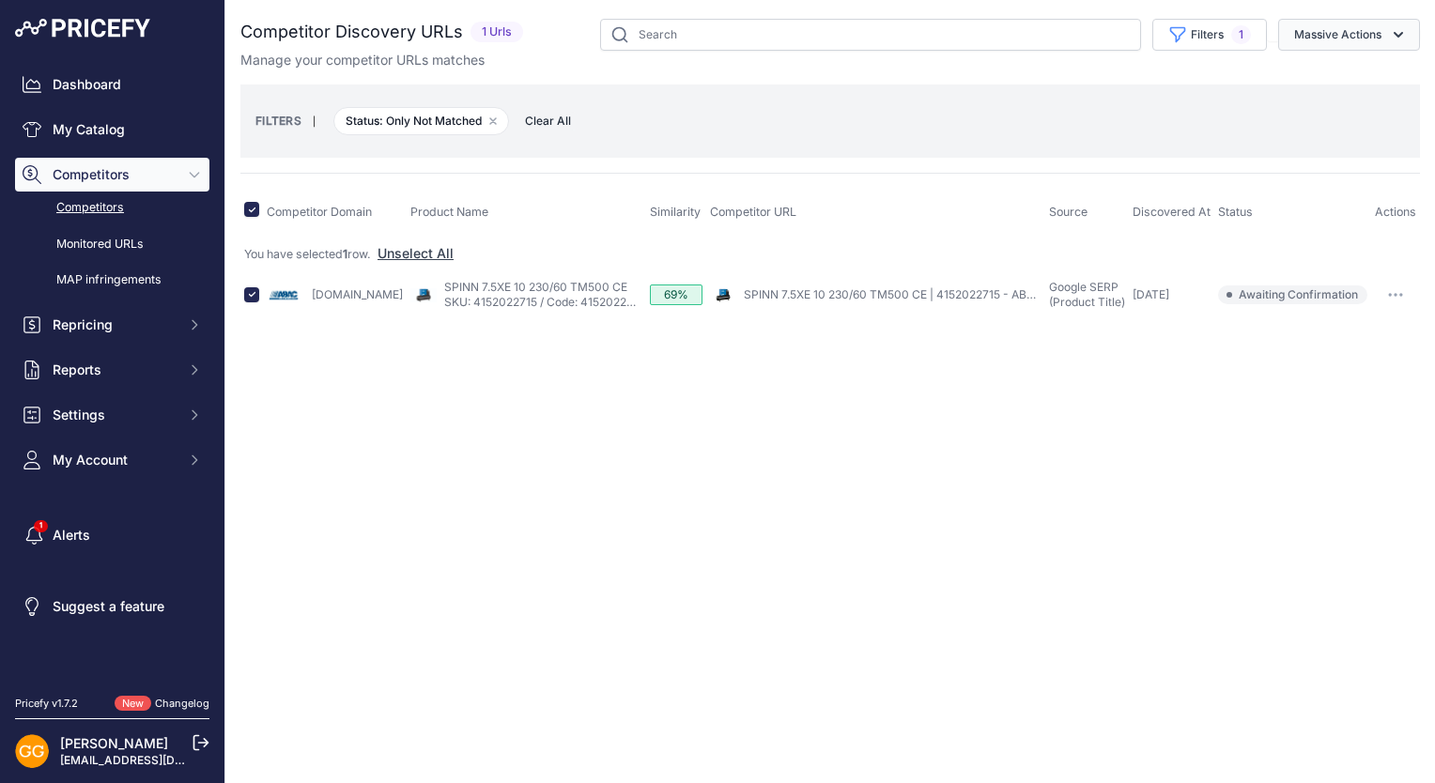
click at [1360, 32] on button "Massive Actions" at bounding box center [1349, 35] width 142 height 32
click at [1327, 86] on button "Confirm Match" at bounding box center [1345, 79] width 150 height 34
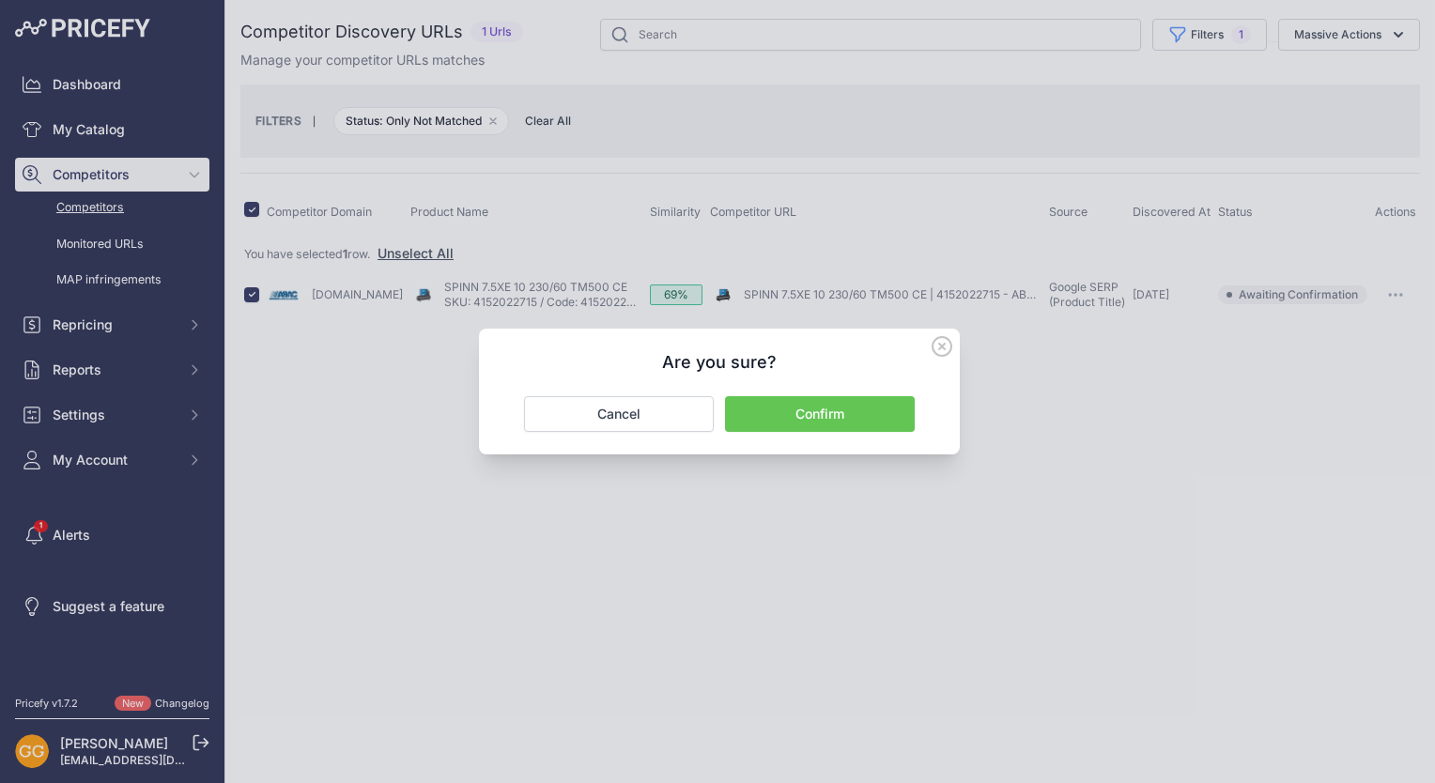
click at [845, 404] on button "Confirm" at bounding box center [820, 414] width 190 height 36
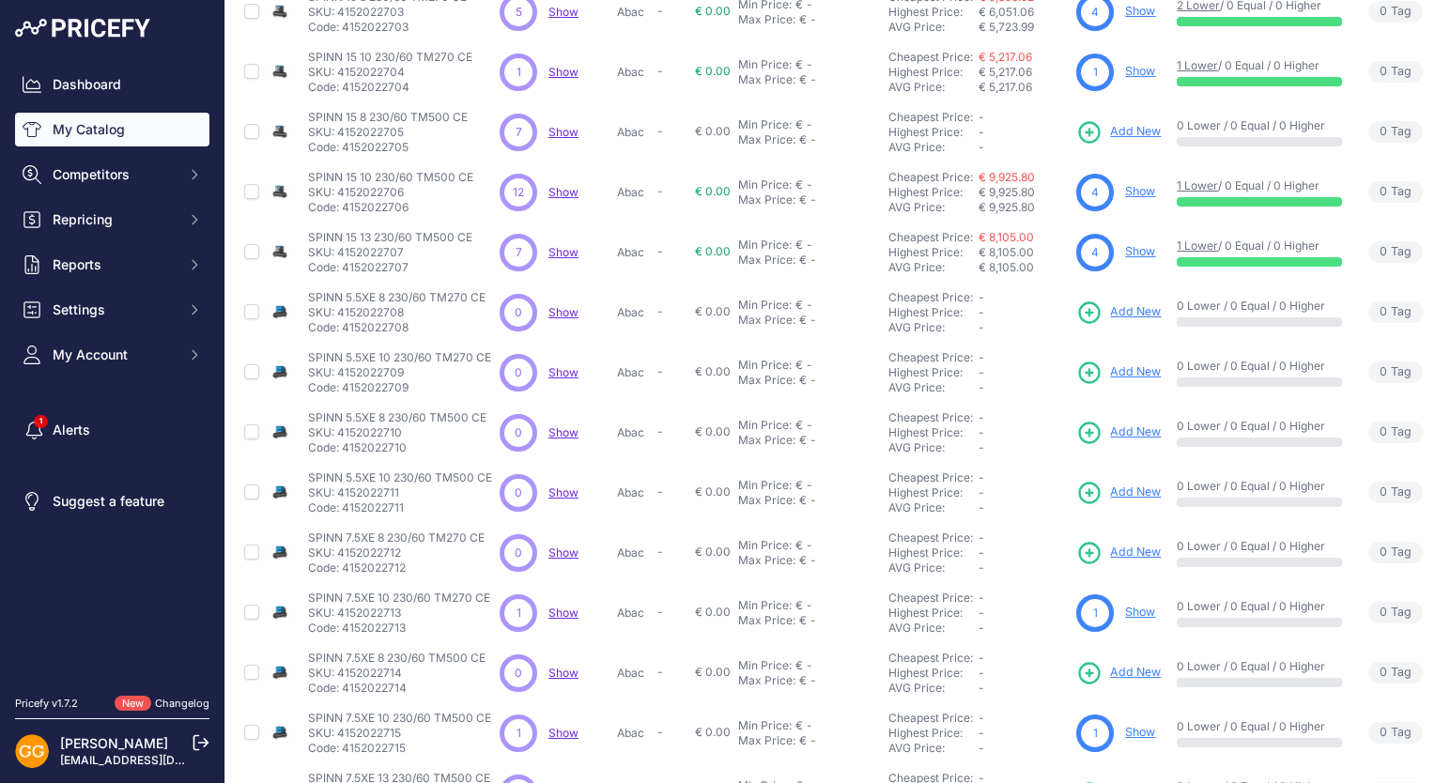
scroll to position [75, 0]
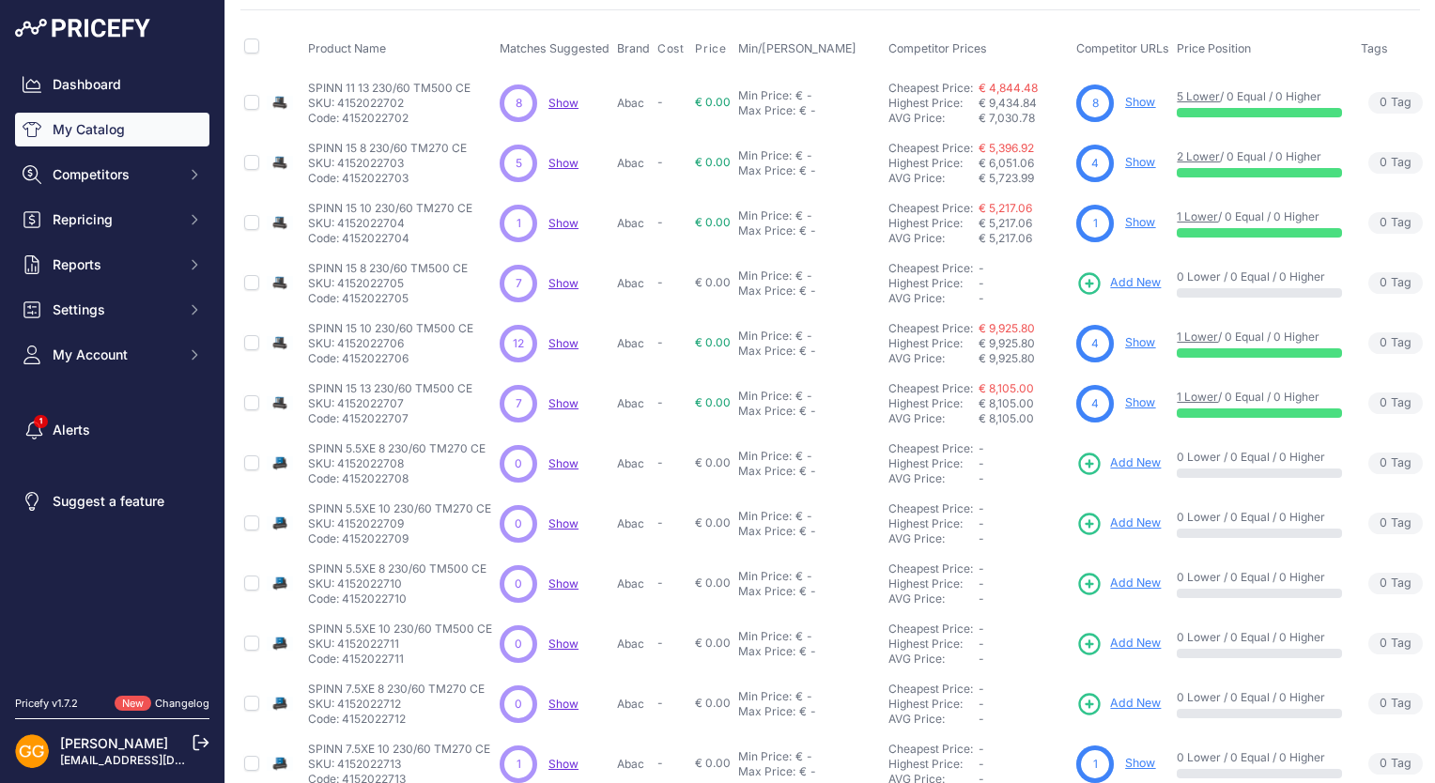
click at [570, 281] on span "Show" at bounding box center [564, 283] width 30 height 14
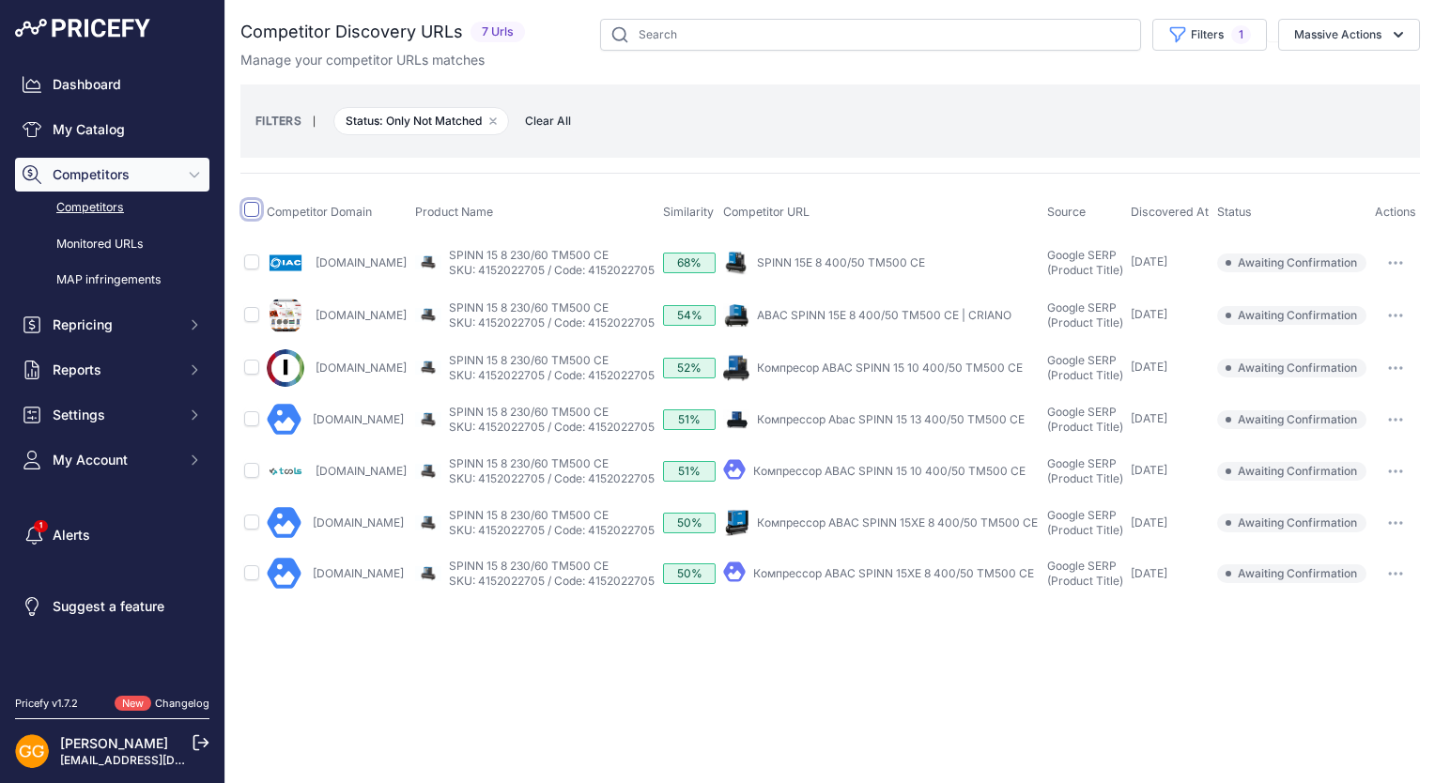
click at [254, 205] on input "checkbox" at bounding box center [251, 209] width 15 height 15
checkbox input "true"
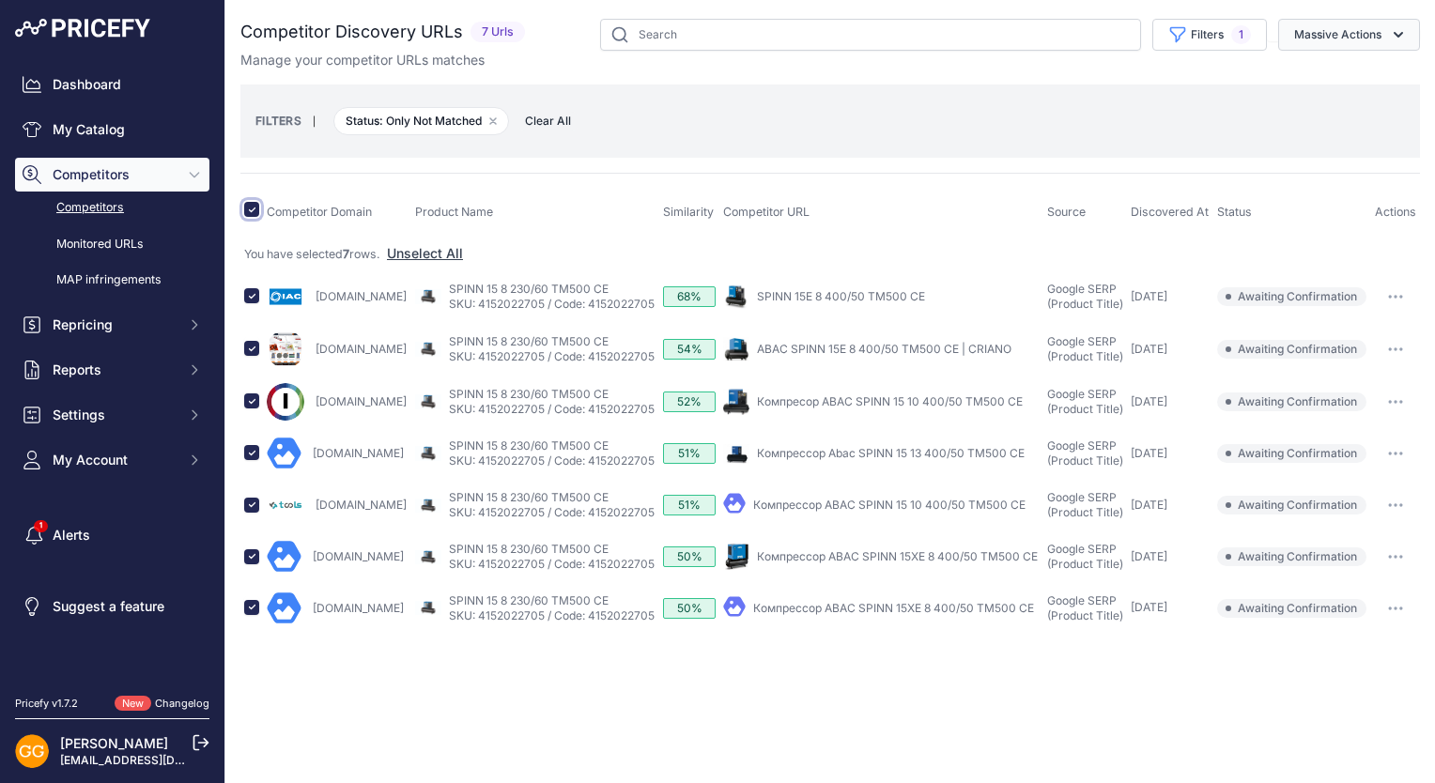
click at [1388, 36] on button "Massive Actions" at bounding box center [1349, 35] width 142 height 32
click at [1340, 71] on span "Confirm Match" at bounding box center [1330, 78] width 91 height 16
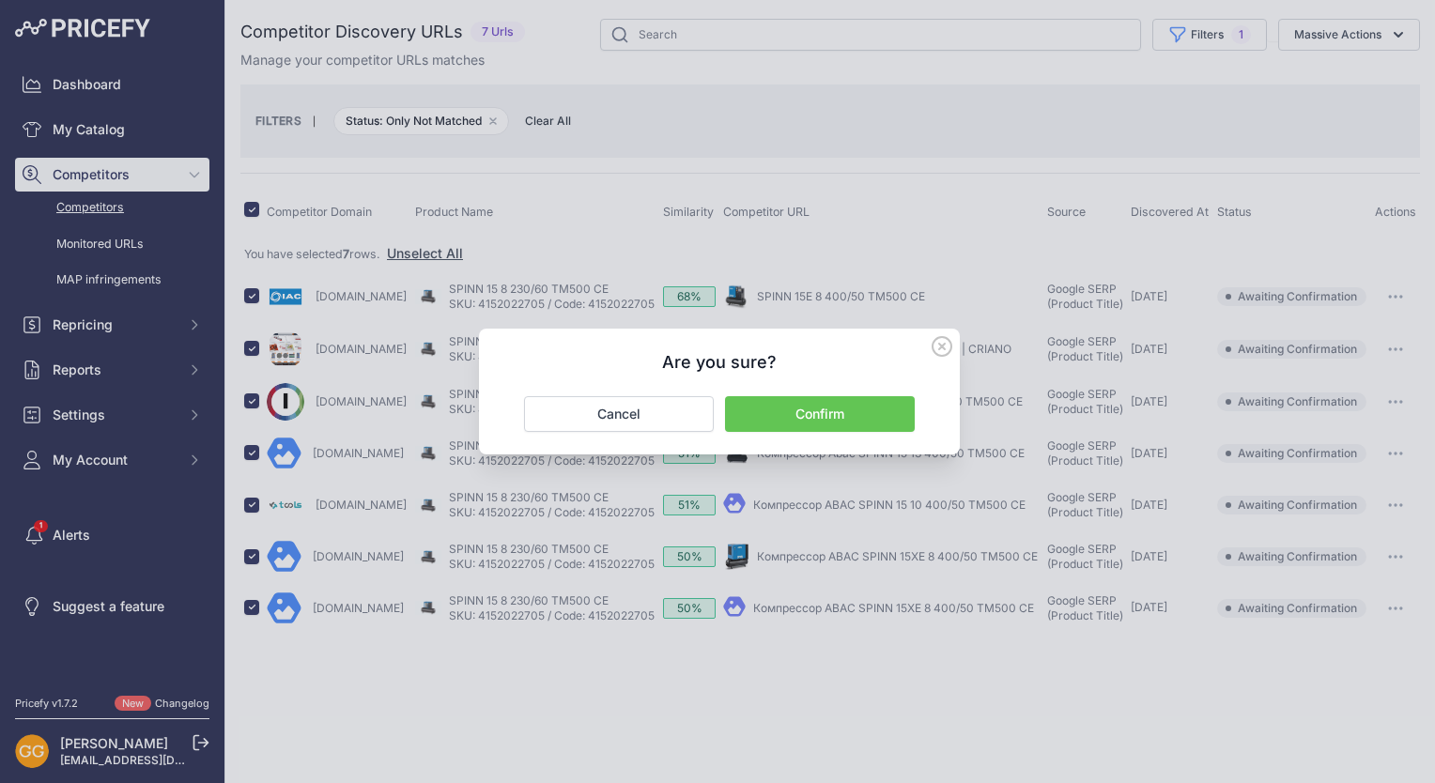
click at [838, 403] on button "Confirm" at bounding box center [820, 414] width 190 height 36
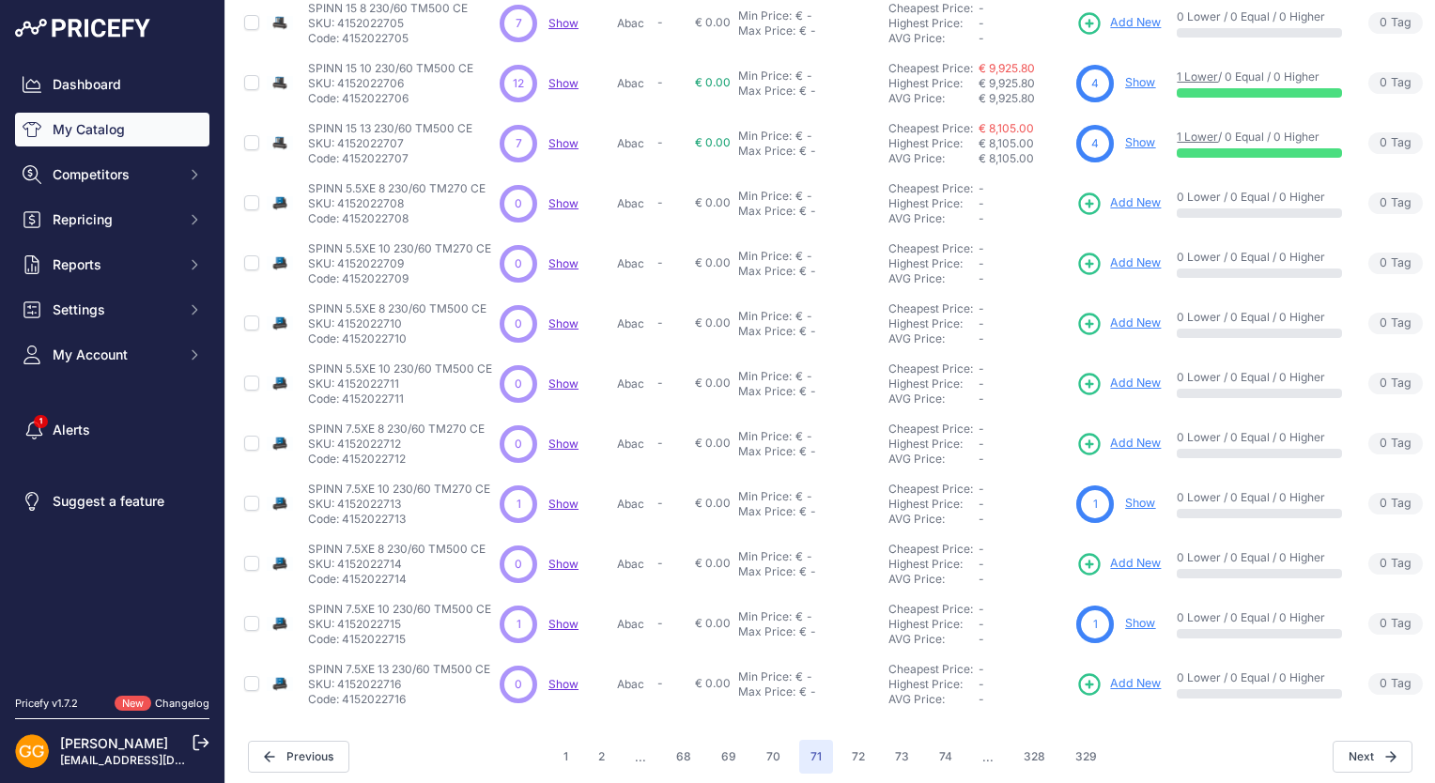
scroll to position [357, 0]
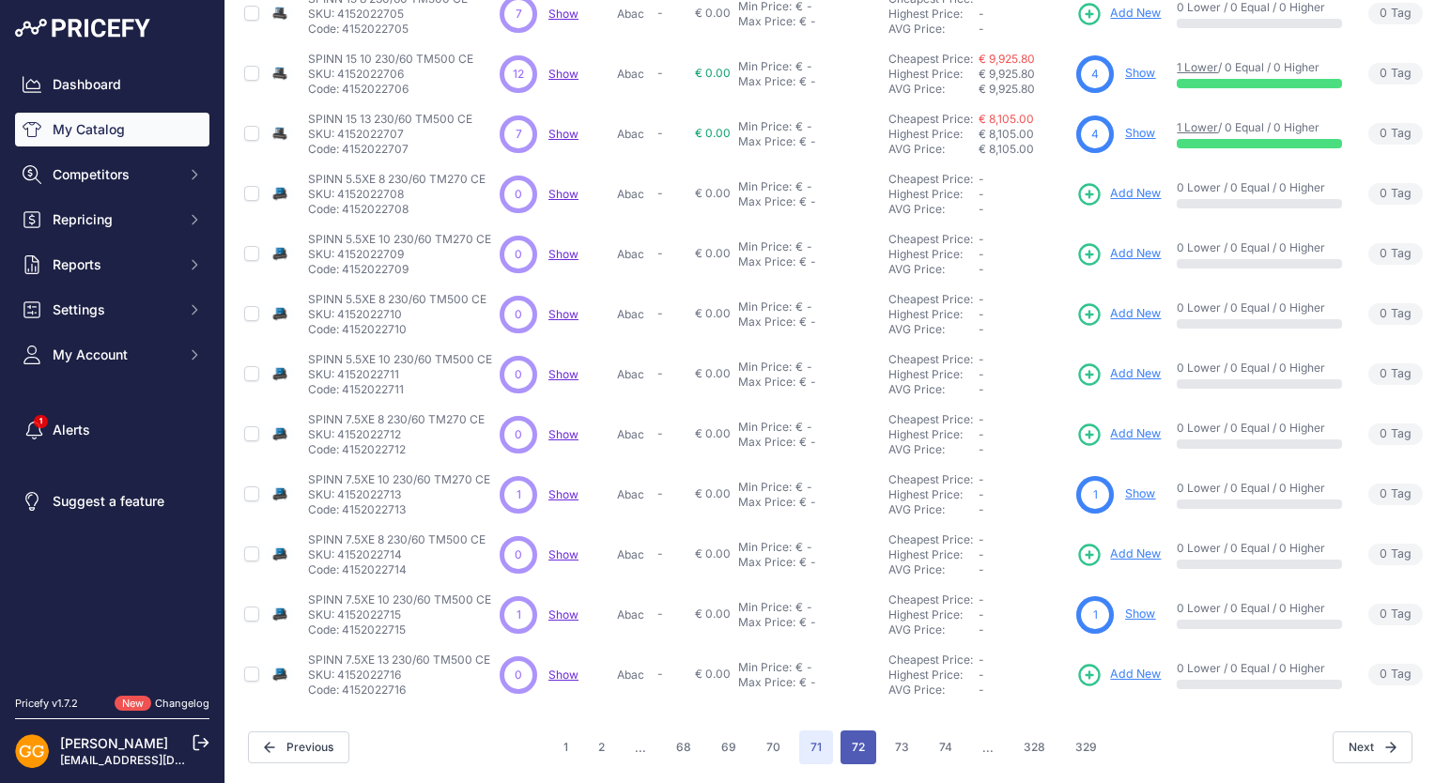
click at [849, 731] on button "72" at bounding box center [859, 748] width 36 height 34
